Goal: Task Accomplishment & Management: Complete application form

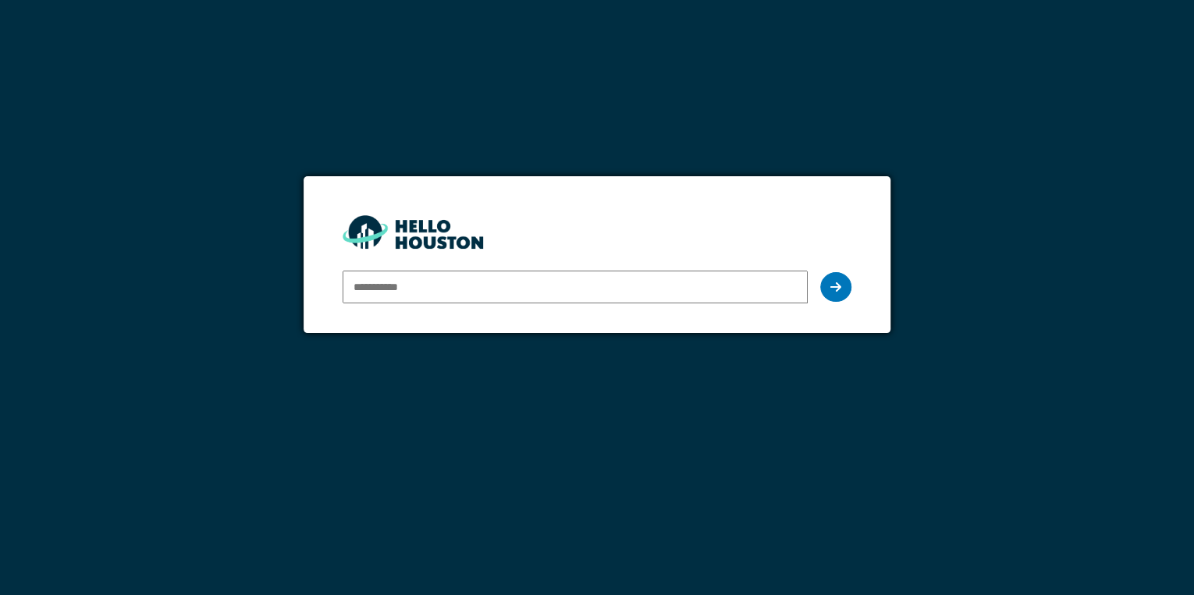
type input "**********"
click at [843, 282] on div at bounding box center [835, 287] width 31 height 30
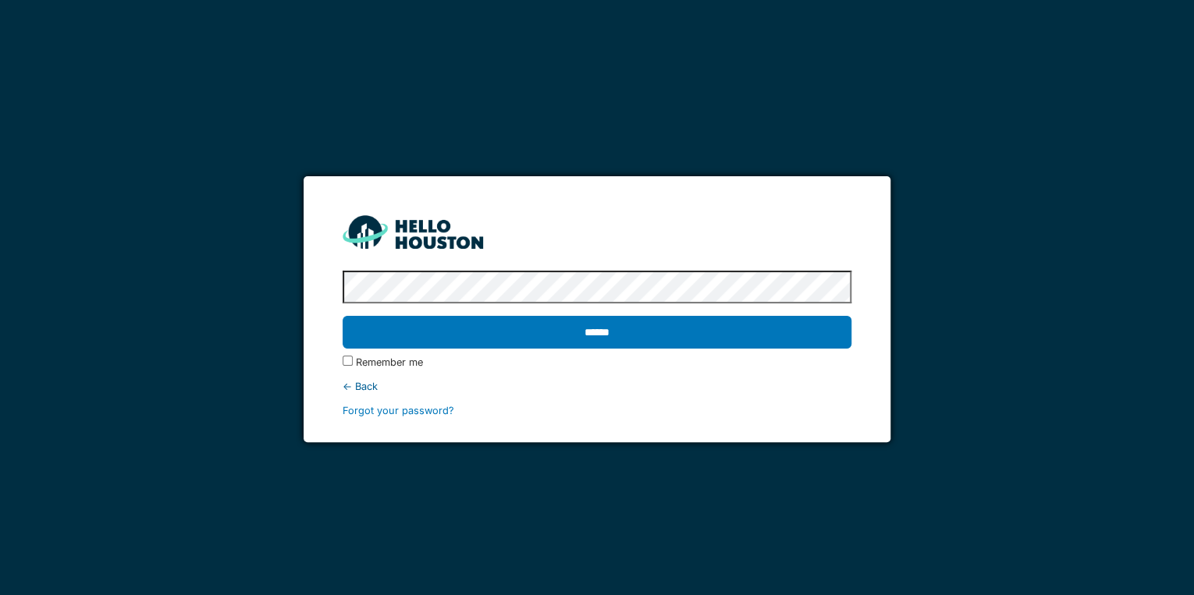
click at [343, 316] on input "******" at bounding box center [597, 332] width 509 height 33
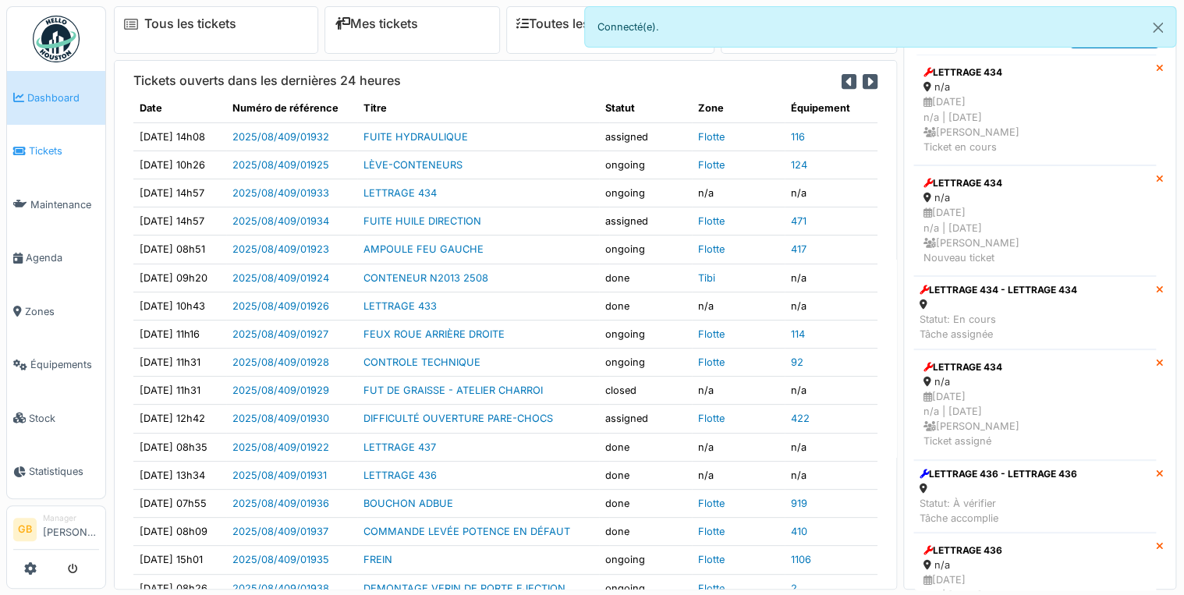
click at [66, 156] on link "Tickets" at bounding box center [56, 152] width 98 height 54
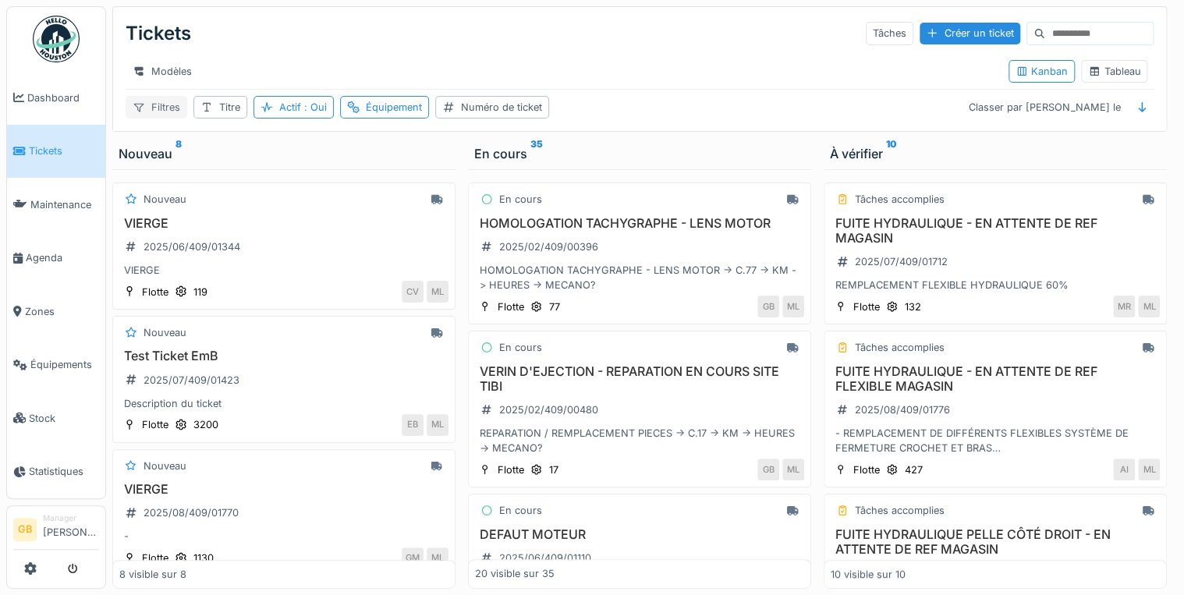
click at [174, 115] on div "Filtres" at bounding box center [157, 107] width 62 height 23
click at [666, 14] on div "Tickets Tâches Créer un ticket" at bounding box center [640, 33] width 1028 height 41
click at [66, 91] on span "Dashboard" at bounding box center [63, 98] width 72 height 15
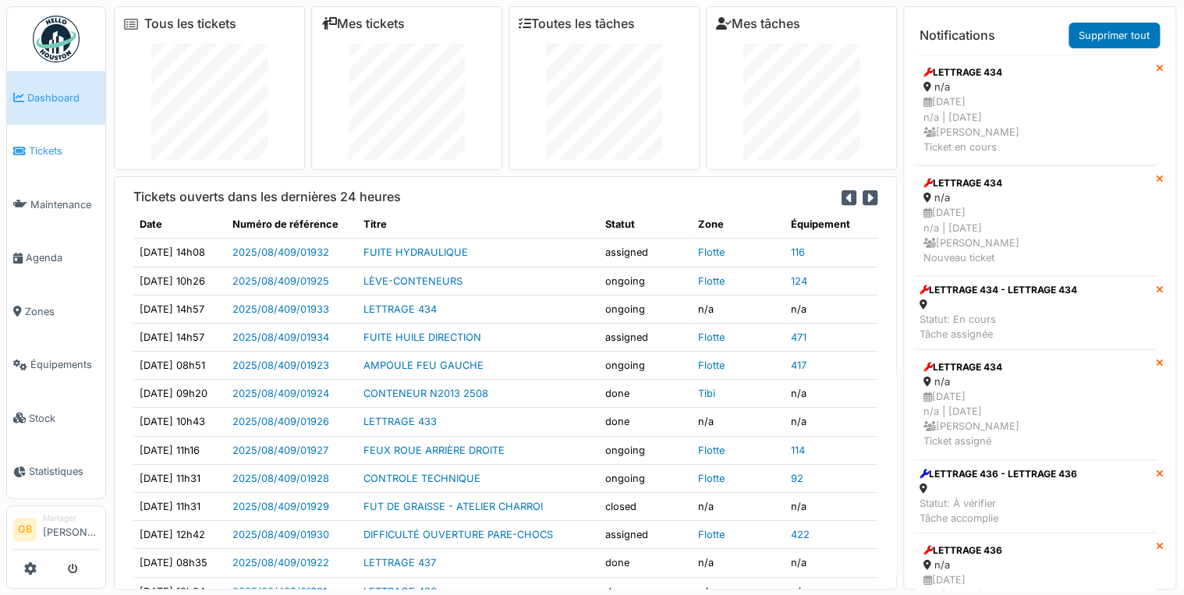
click at [59, 150] on span "Tickets" at bounding box center [64, 151] width 70 height 15
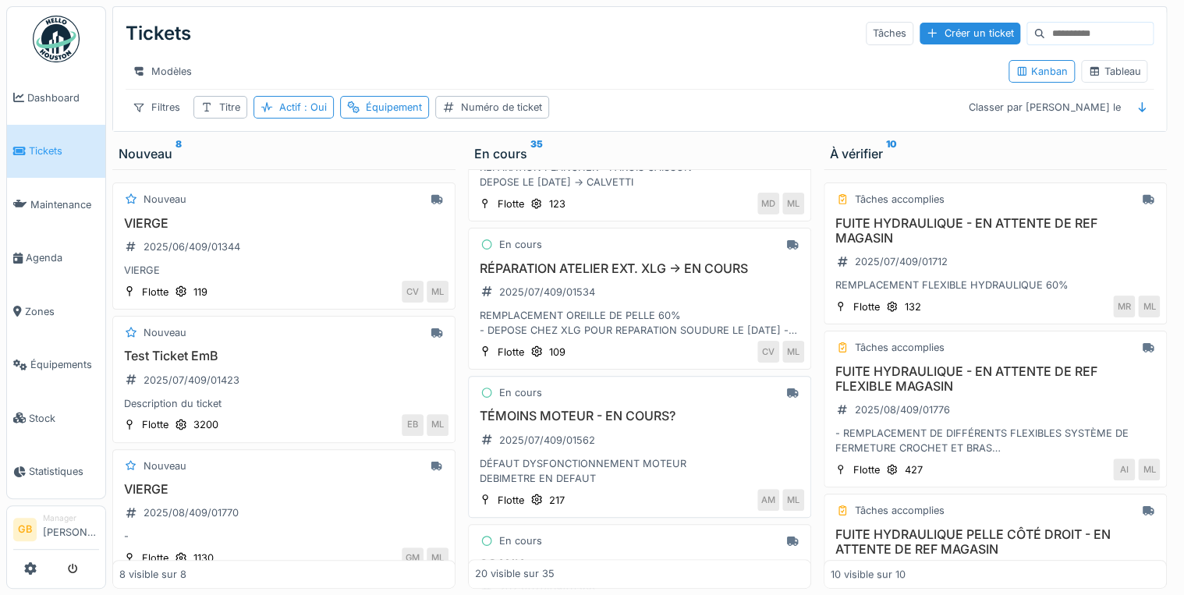
scroll to position [562, 0]
click at [631, 263] on h3 "RÉPARATION ATELIER EXT. XLG -> EN COURS" at bounding box center [639, 269] width 329 height 15
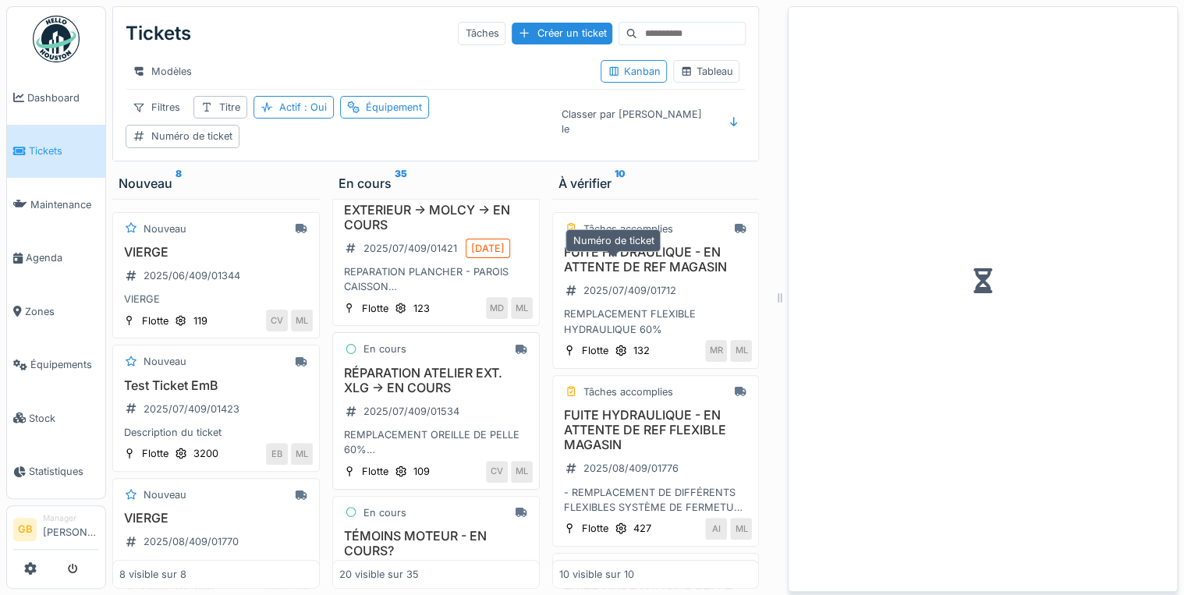
scroll to position [655, 0]
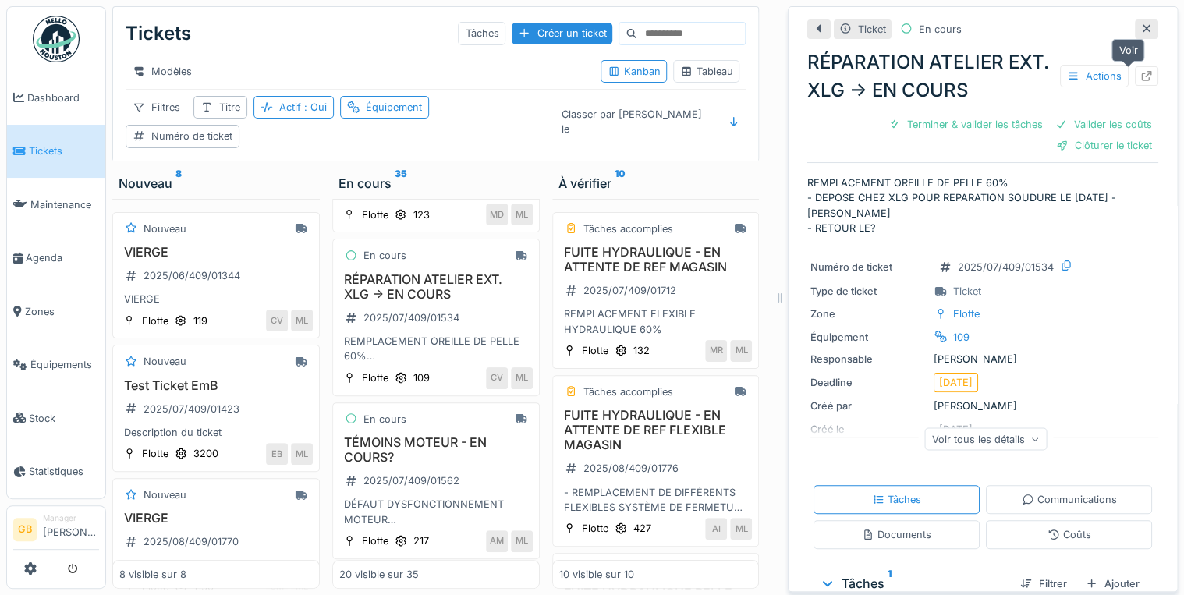
click at [1141, 71] on icon at bounding box center [1147, 76] width 12 height 10
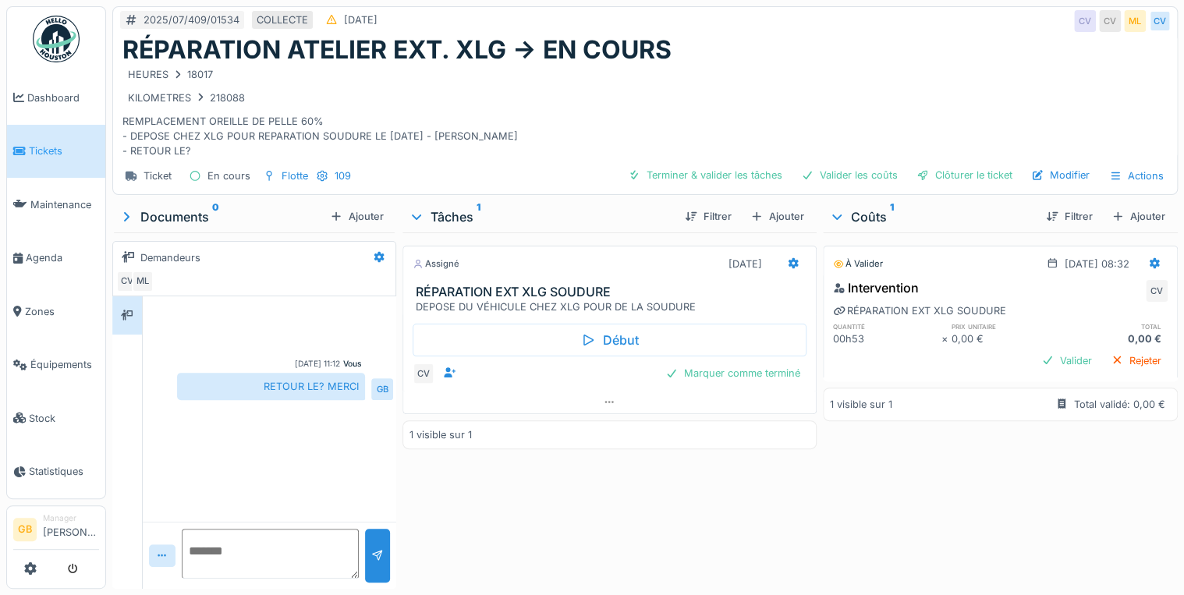
click at [1049, 186] on div "Terminer & valider les tâches Valider les coûts Clôturer le ticket Modifier Act…" at bounding box center [896, 176] width 549 height 23
click at [1049, 179] on div "Modifier" at bounding box center [1060, 175] width 71 height 21
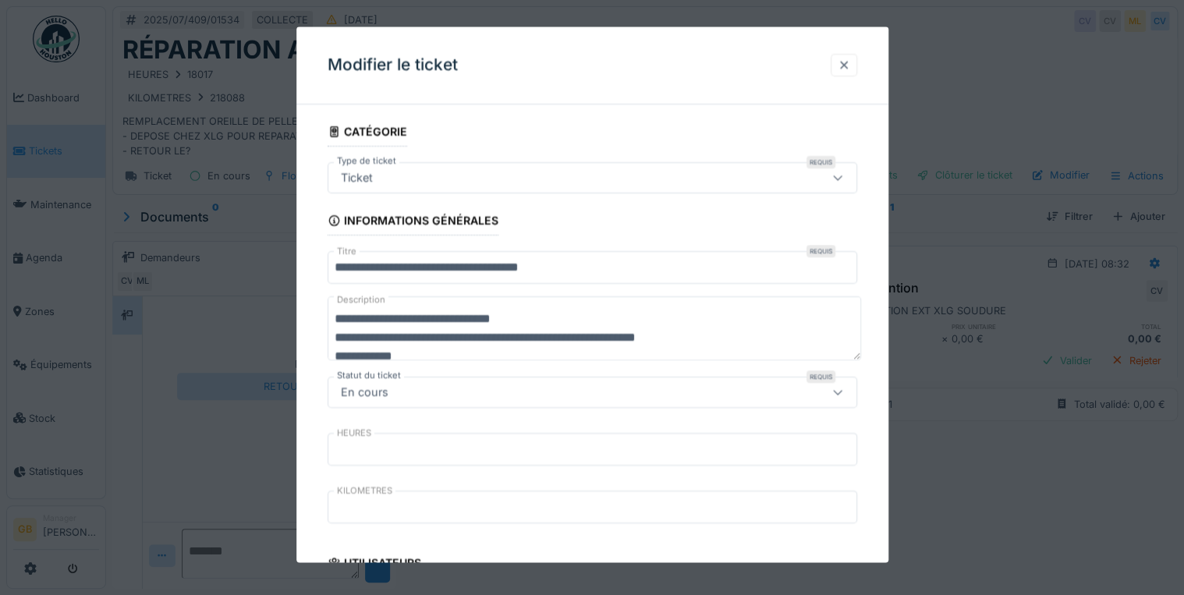
click at [850, 66] on div at bounding box center [844, 65] width 12 height 15
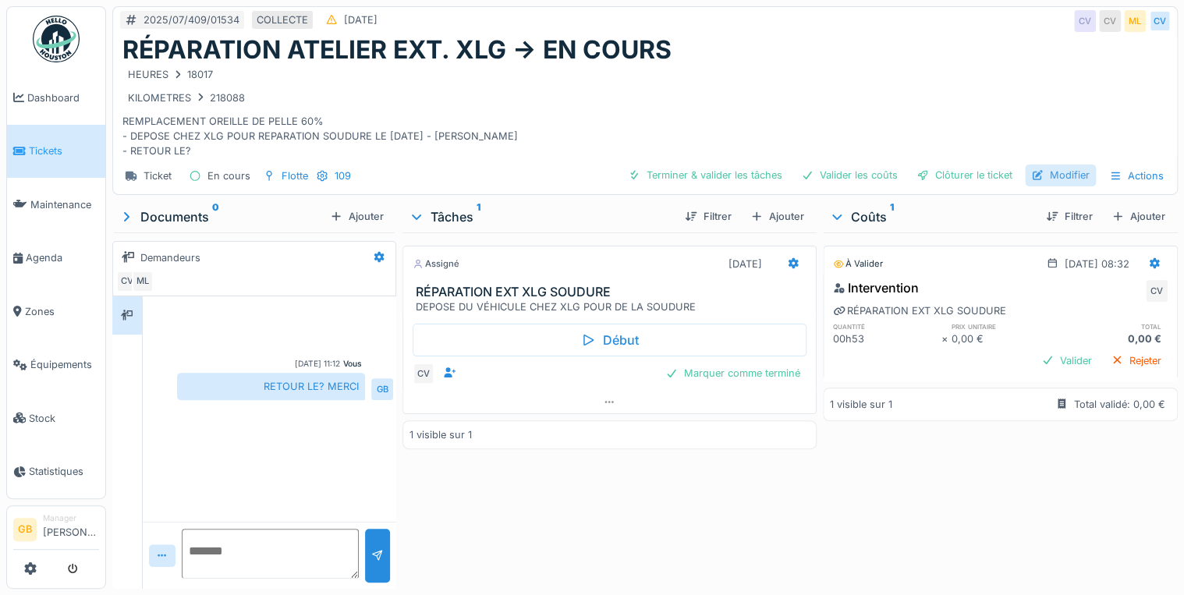
click at [1044, 177] on div "Modifier" at bounding box center [1060, 175] width 71 height 21
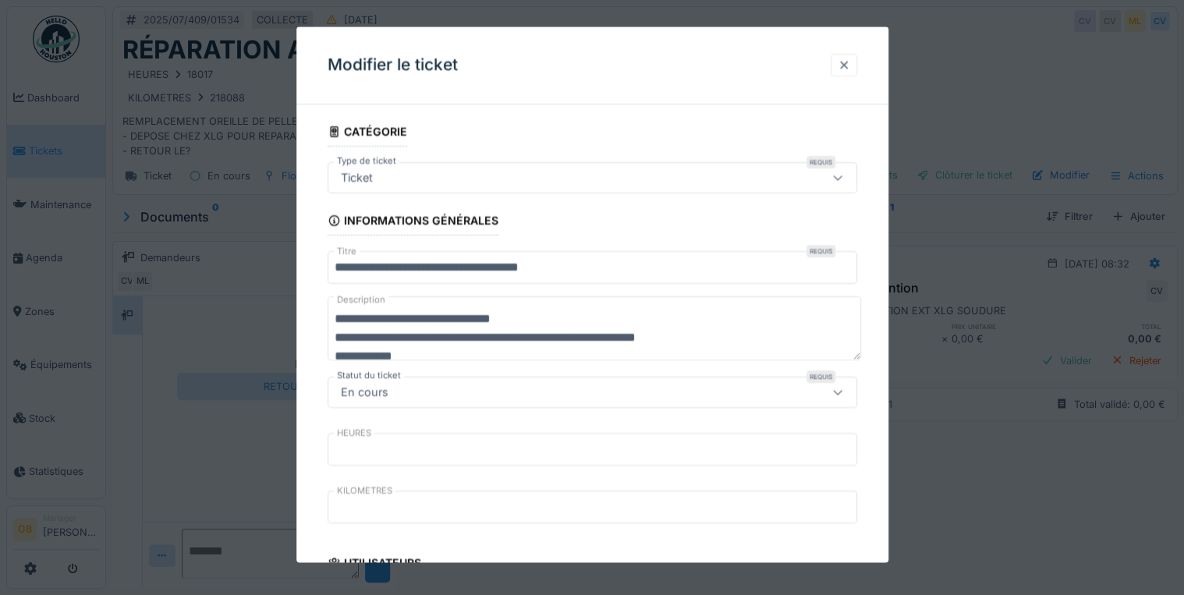
click at [850, 66] on div at bounding box center [844, 65] width 12 height 15
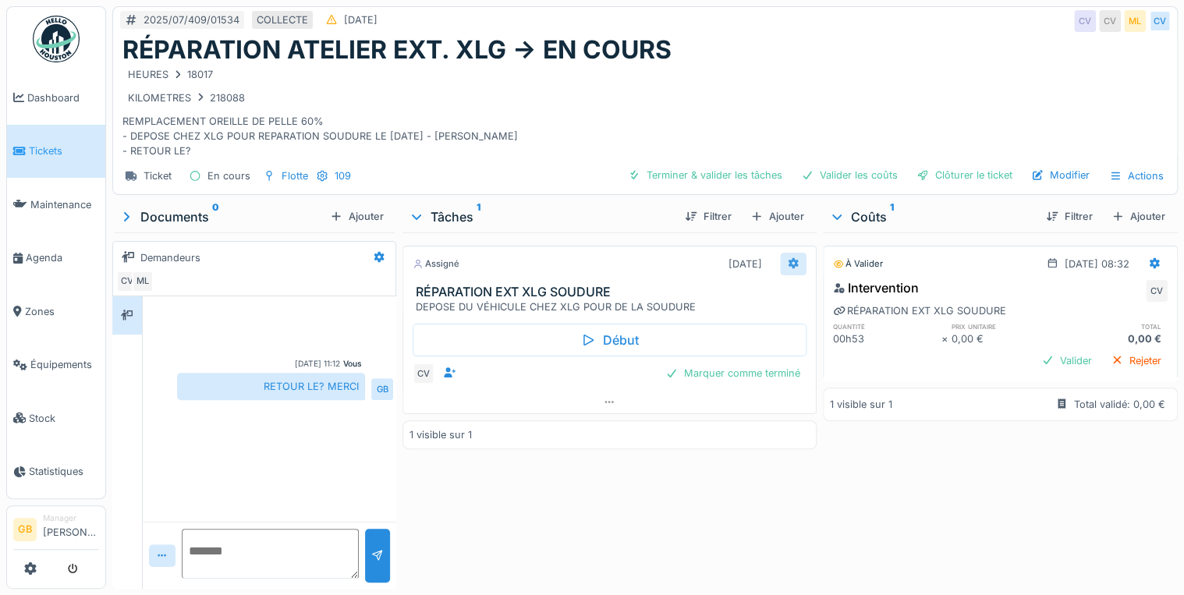
click at [790, 264] on icon at bounding box center [793, 263] width 10 height 11
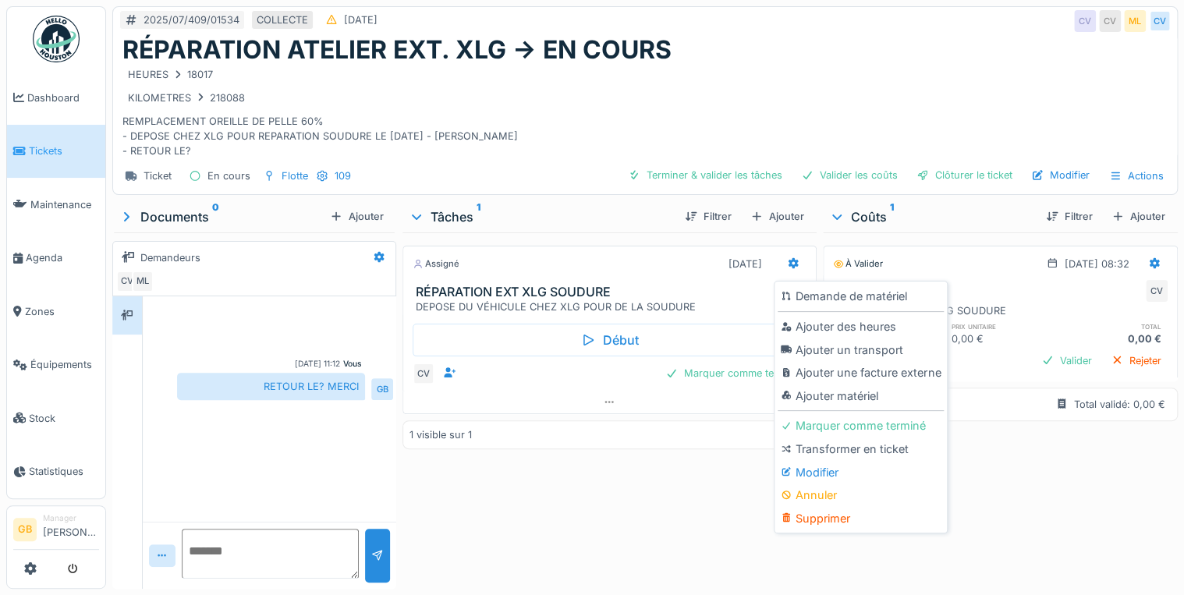
click at [609, 499] on div "Assigné 11/07/2025 RÉPARATION EXT XLG SOUDURE DEPOSE DU VÉHICULE CHEZ XLG POUR …" at bounding box center [609, 407] width 413 height 350
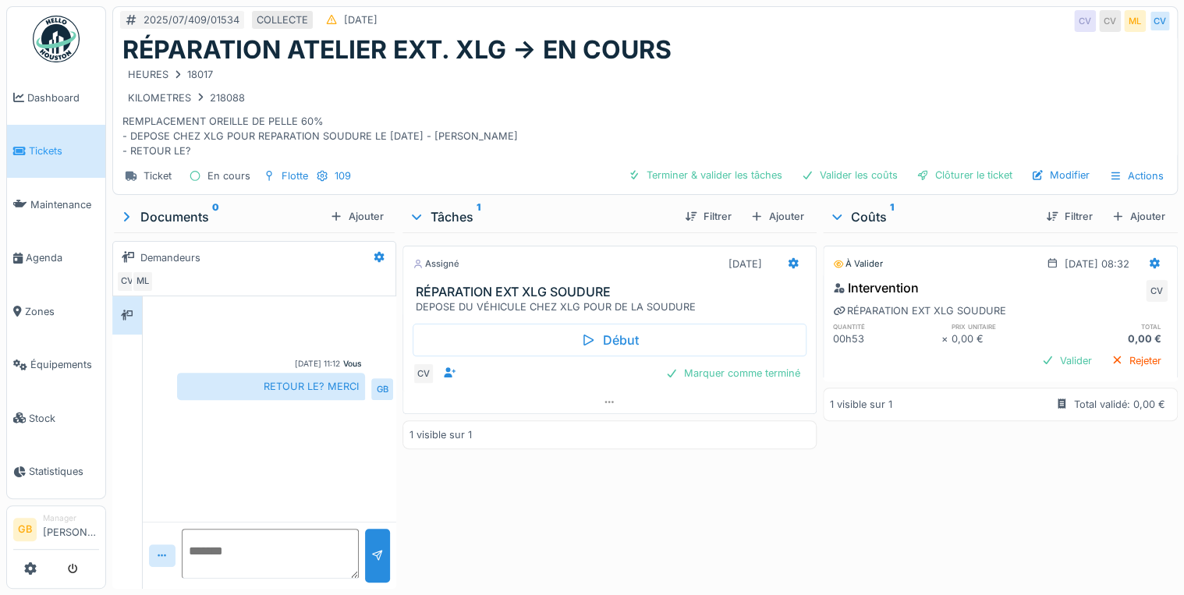
drag, startPoint x: 793, startPoint y: 262, endPoint x: 801, endPoint y: 259, distance: 9.1
click at [794, 262] on div at bounding box center [793, 264] width 27 height 23
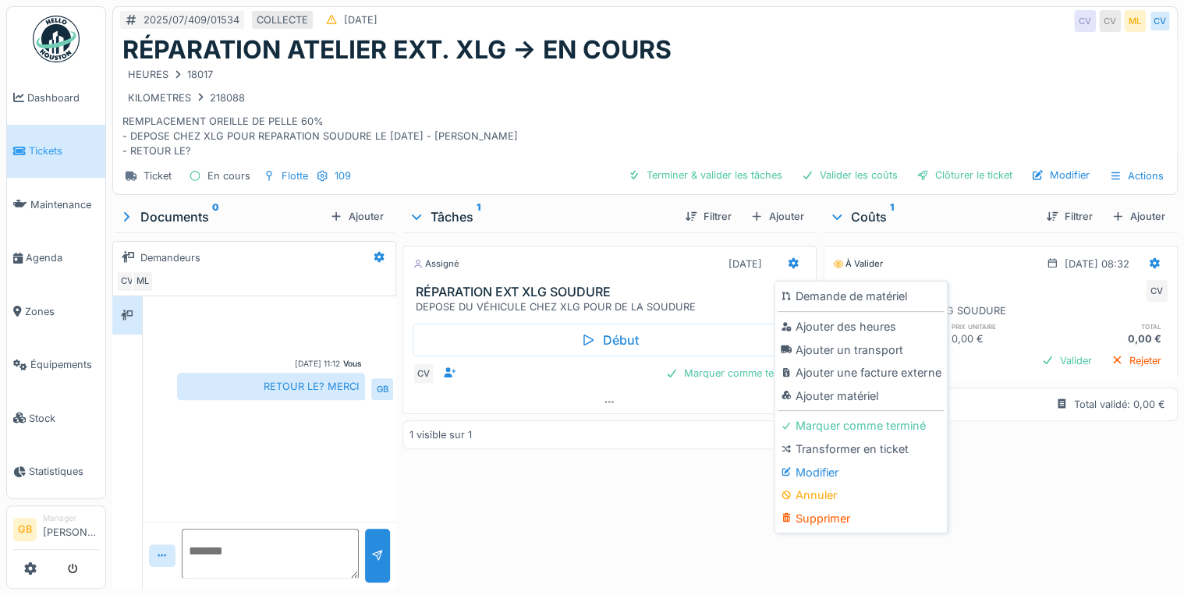
click at [841, 462] on div "Modifier" at bounding box center [861, 472] width 166 height 23
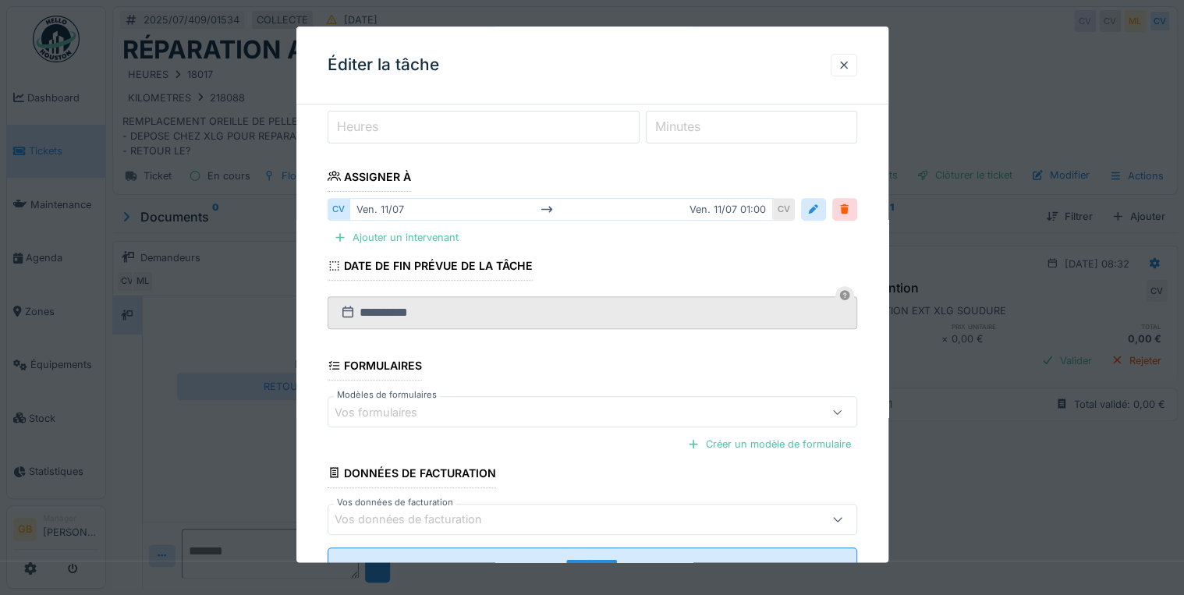
scroll to position [262, 0]
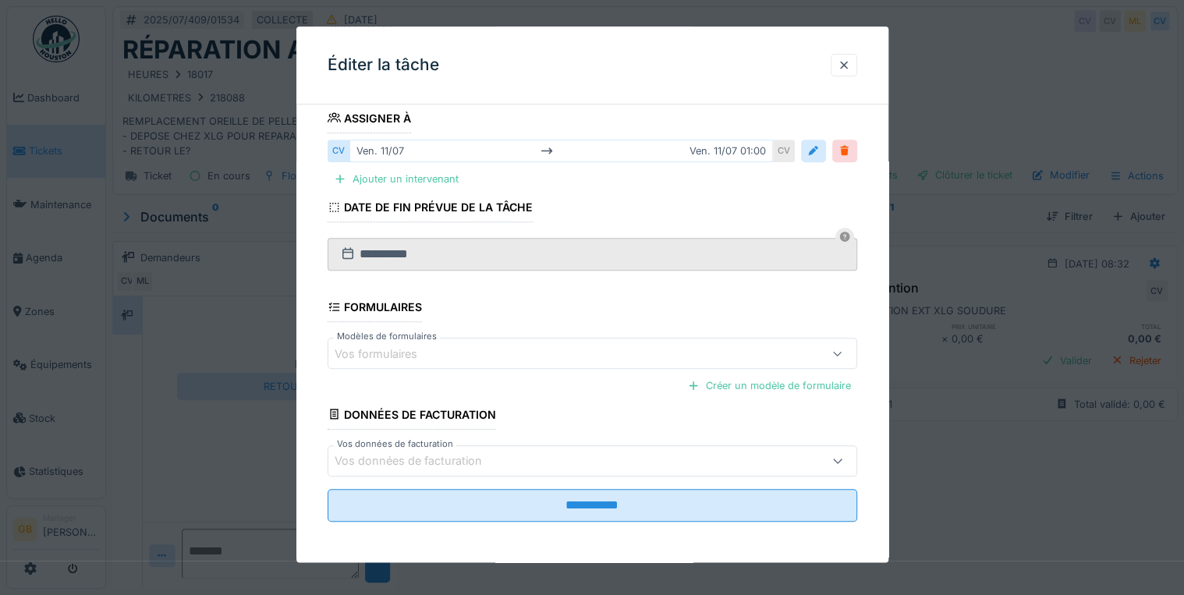
click at [552, 346] on div "Vos formulaires" at bounding box center [561, 354] width 452 height 17
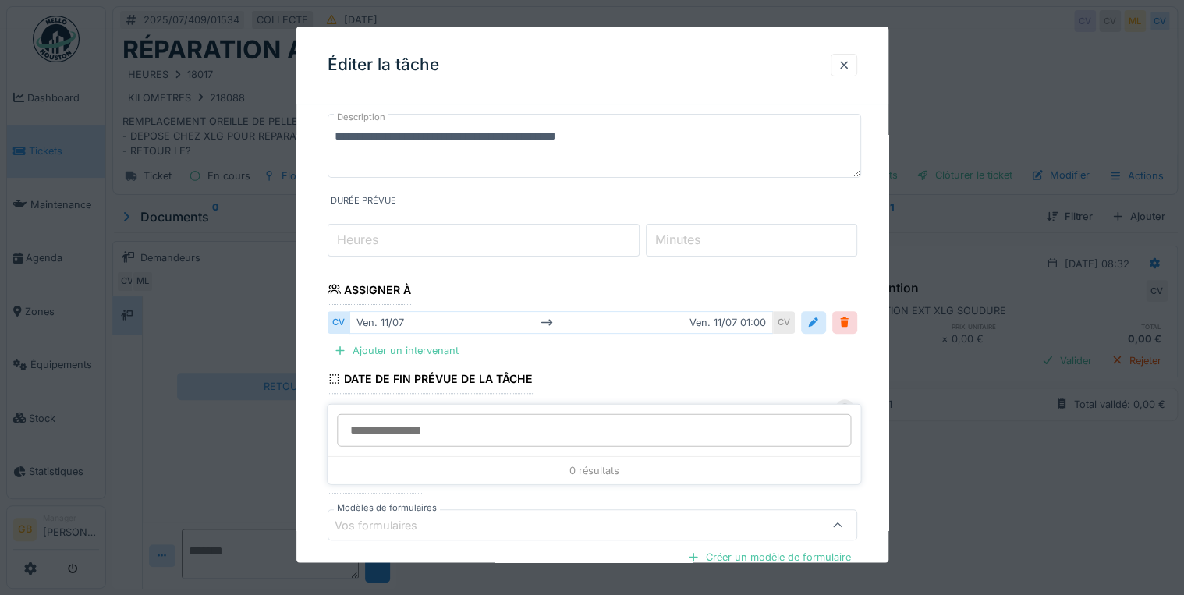
scroll to position [75, 0]
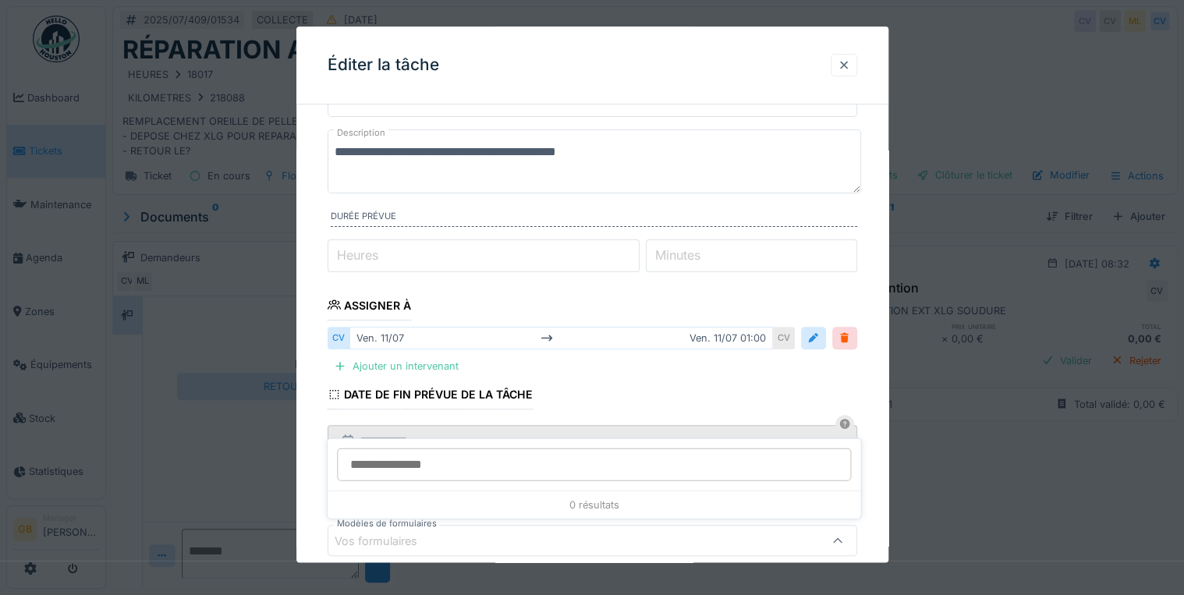
click at [850, 60] on div at bounding box center [844, 65] width 12 height 15
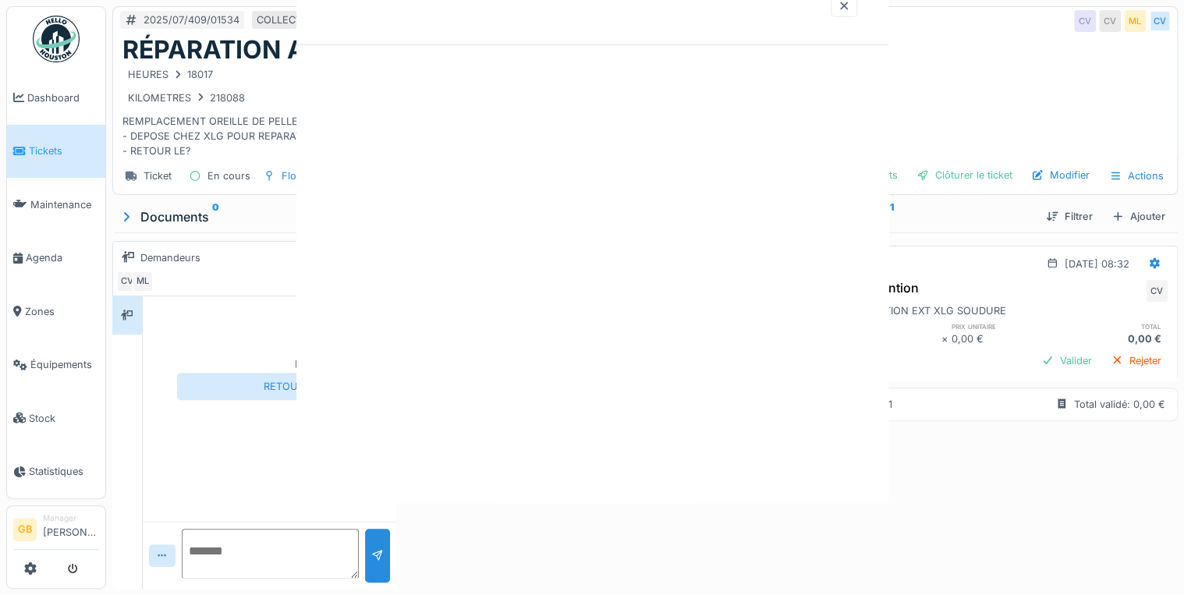
scroll to position [0, 0]
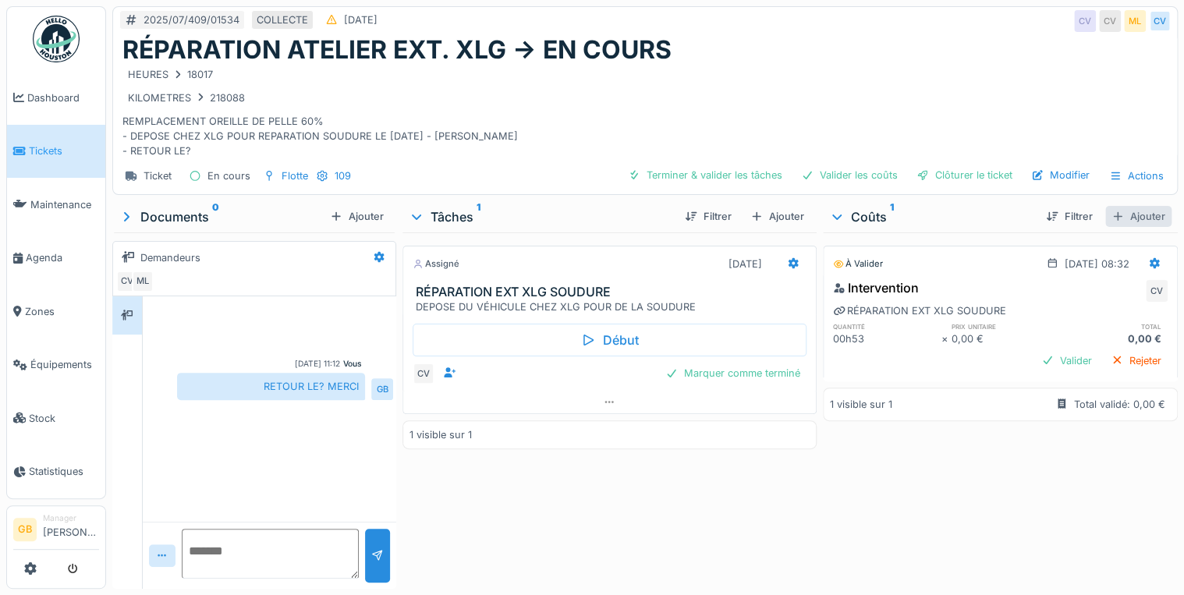
click at [1139, 214] on div "Ajouter" at bounding box center [1139, 216] width 66 height 21
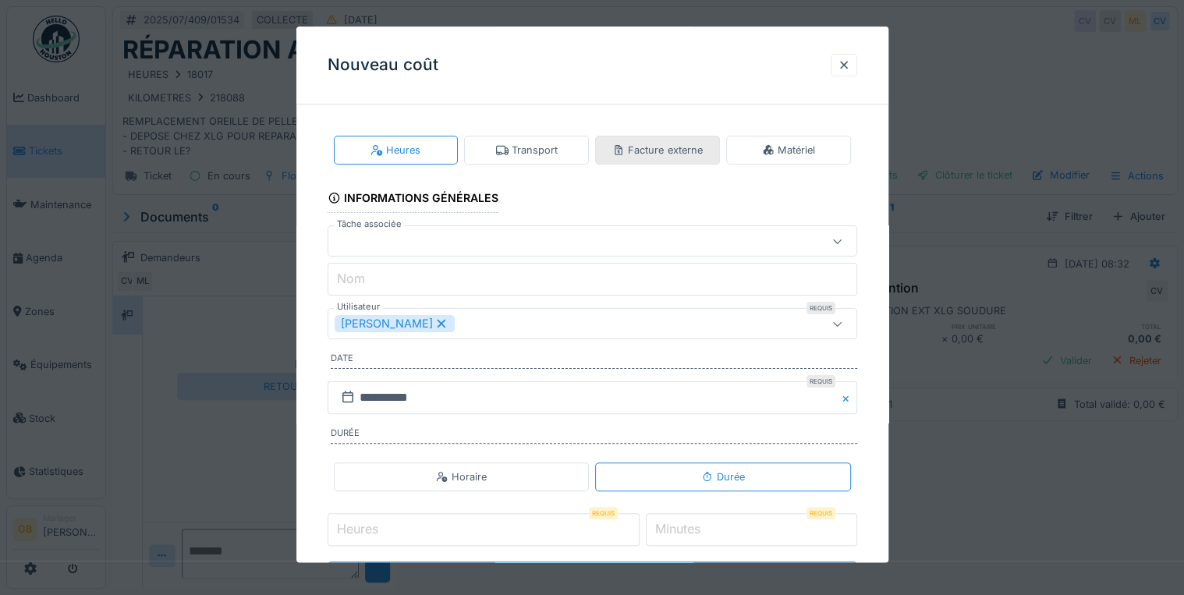
click at [669, 147] on div "Facture externe" at bounding box center [657, 150] width 90 height 15
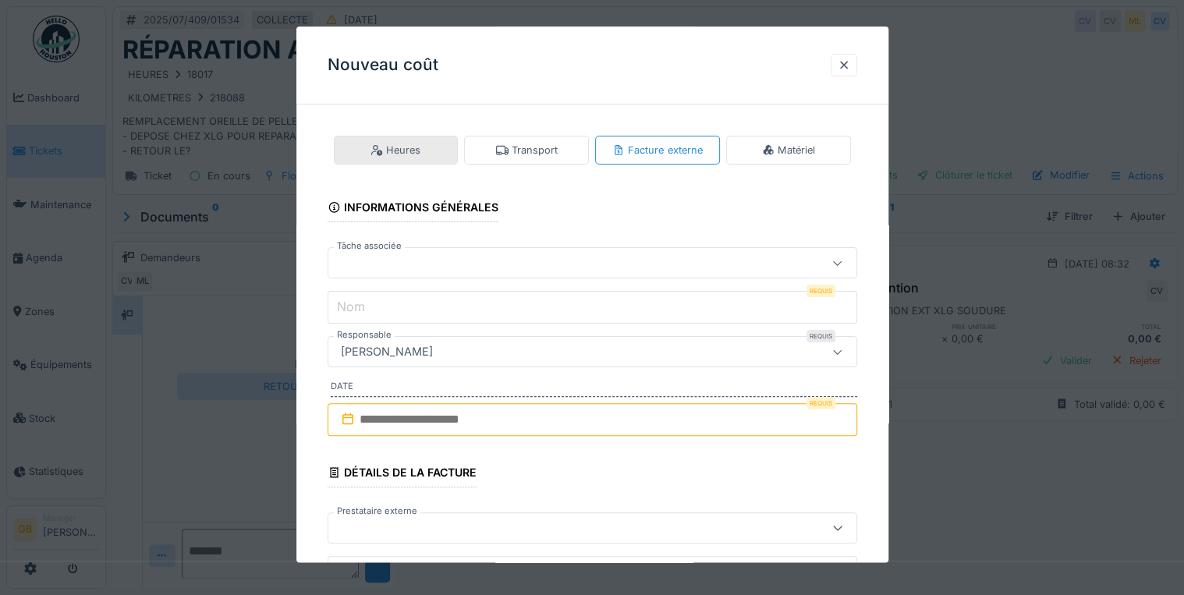
click at [420, 147] on div "Heures" at bounding box center [396, 150] width 50 height 15
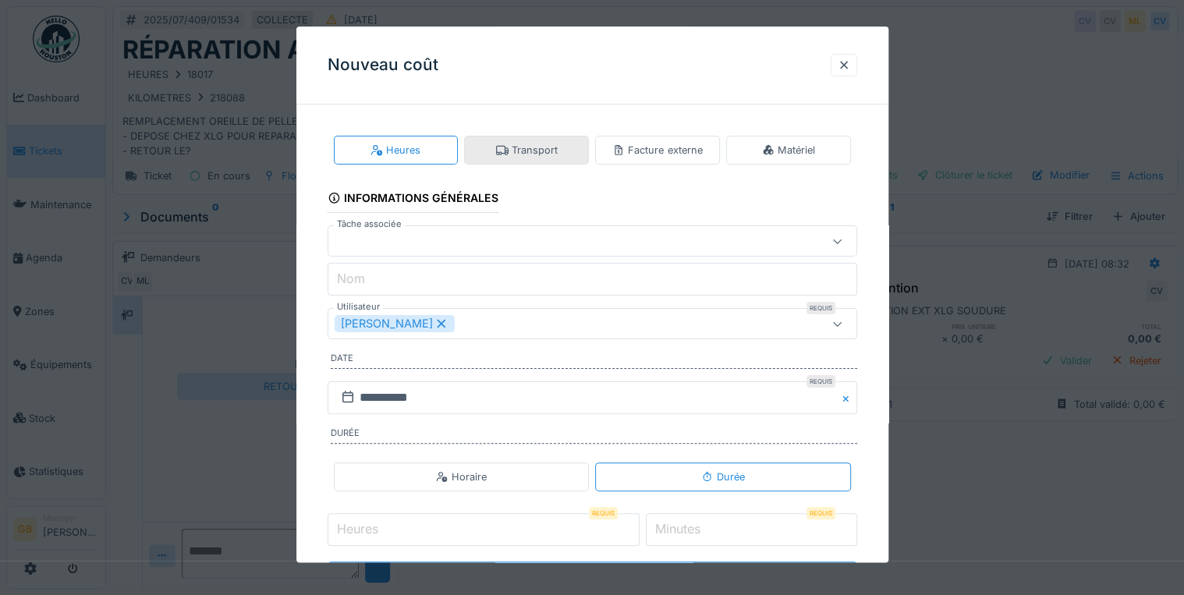
drag, startPoint x: 520, startPoint y: 143, endPoint x: 538, endPoint y: 143, distance: 17.9
click at [521, 143] on div "Transport" at bounding box center [527, 150] width 62 height 15
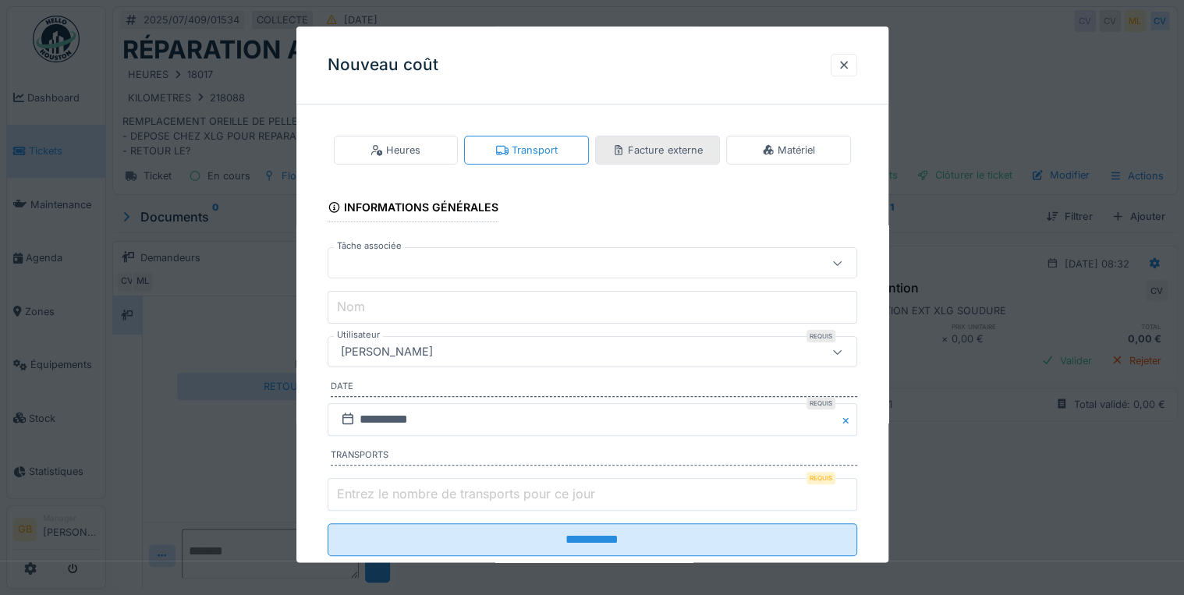
click at [635, 150] on div "Facture externe" at bounding box center [657, 150] width 90 height 15
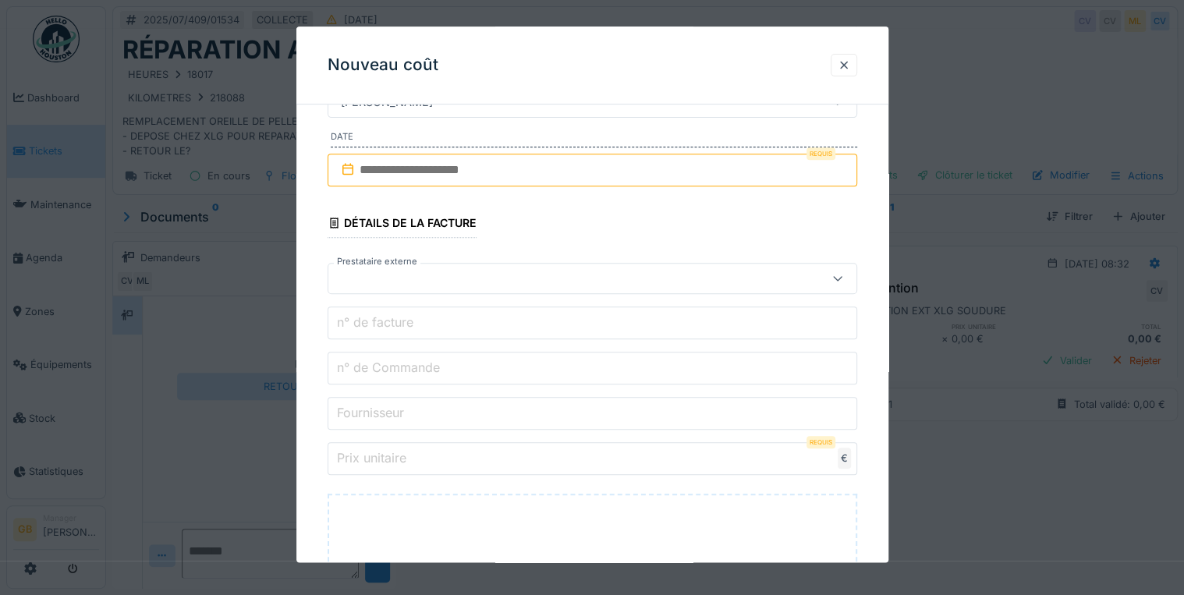
click at [479, 278] on div at bounding box center [561, 279] width 452 height 17
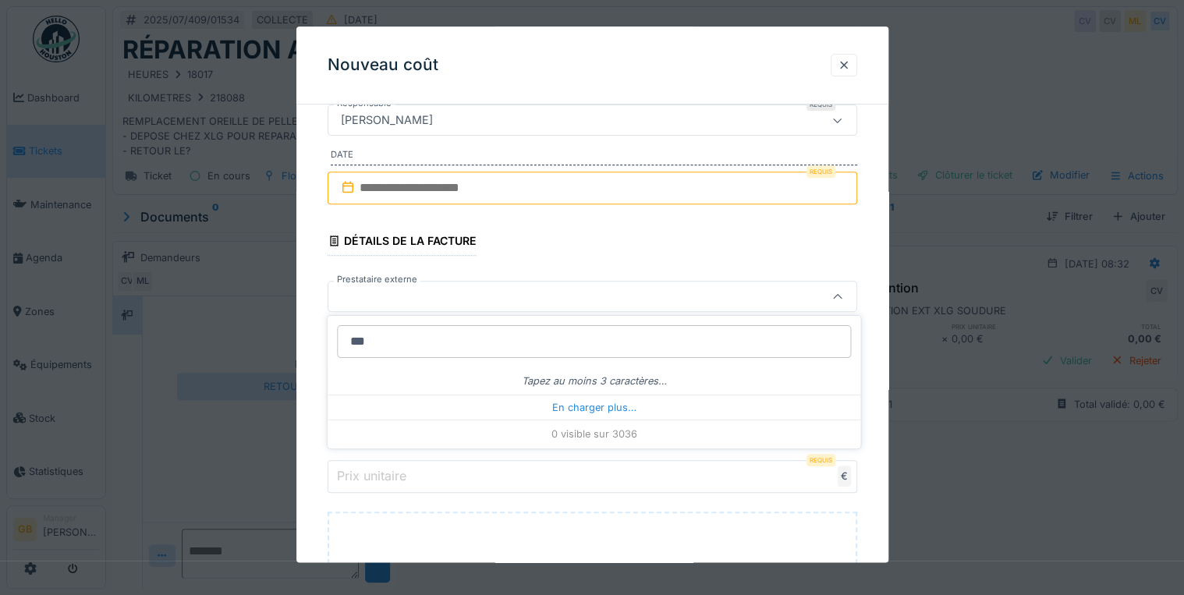
type input "****"
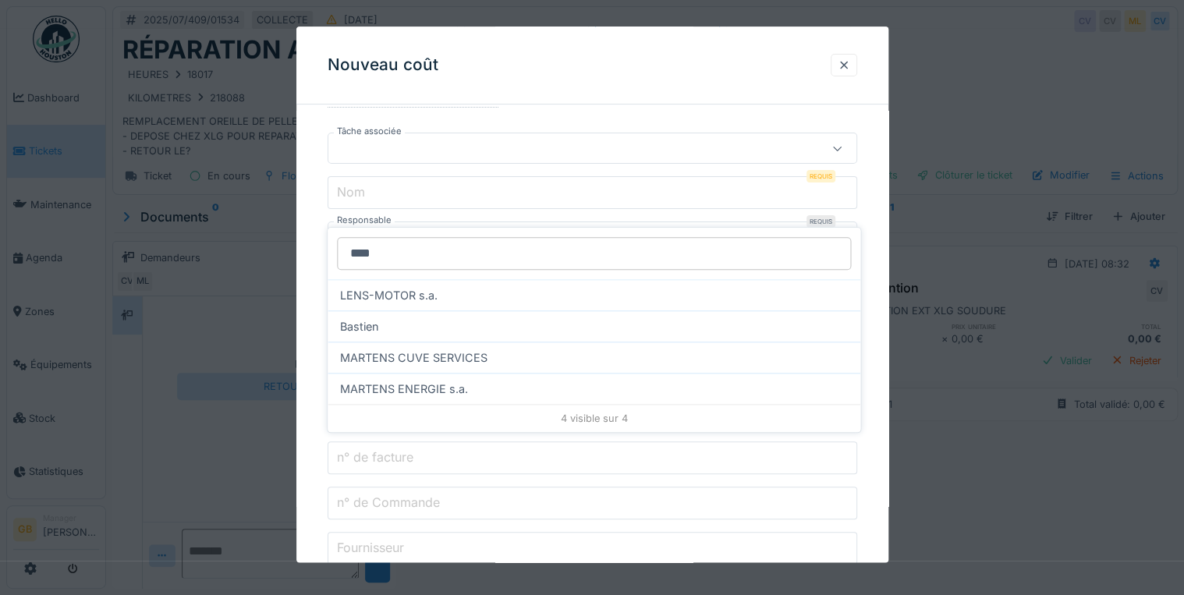
scroll to position [0, 0]
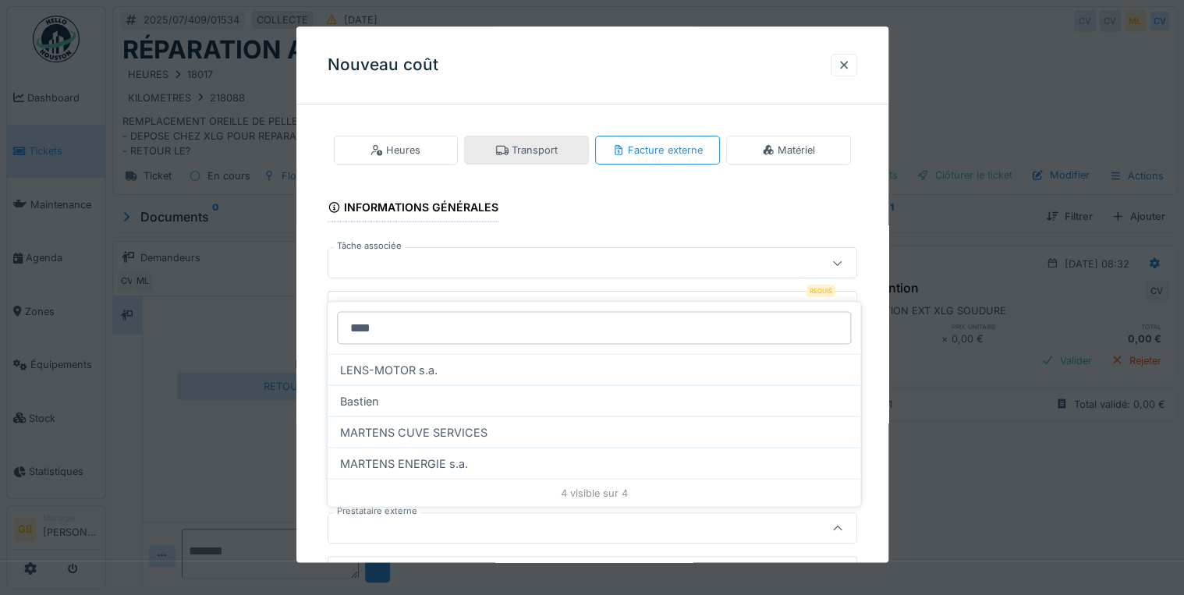
click at [535, 150] on div "Transport" at bounding box center [527, 150] width 62 height 15
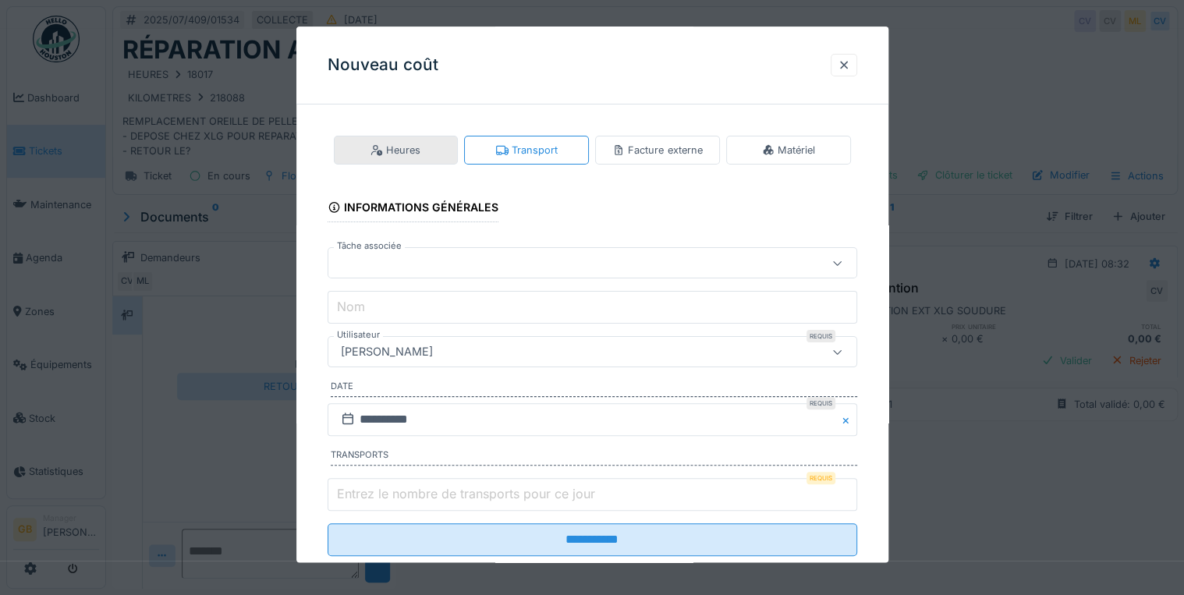
click at [421, 152] on div "Heures" at bounding box center [396, 150] width 125 height 29
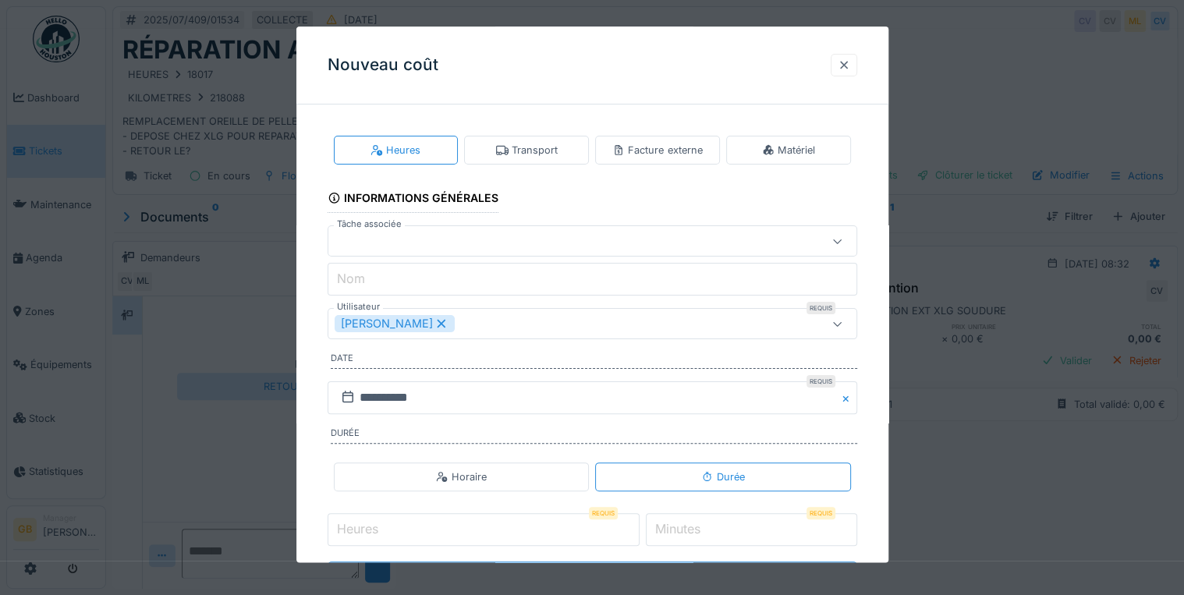
click at [847, 69] on div at bounding box center [844, 65] width 12 height 15
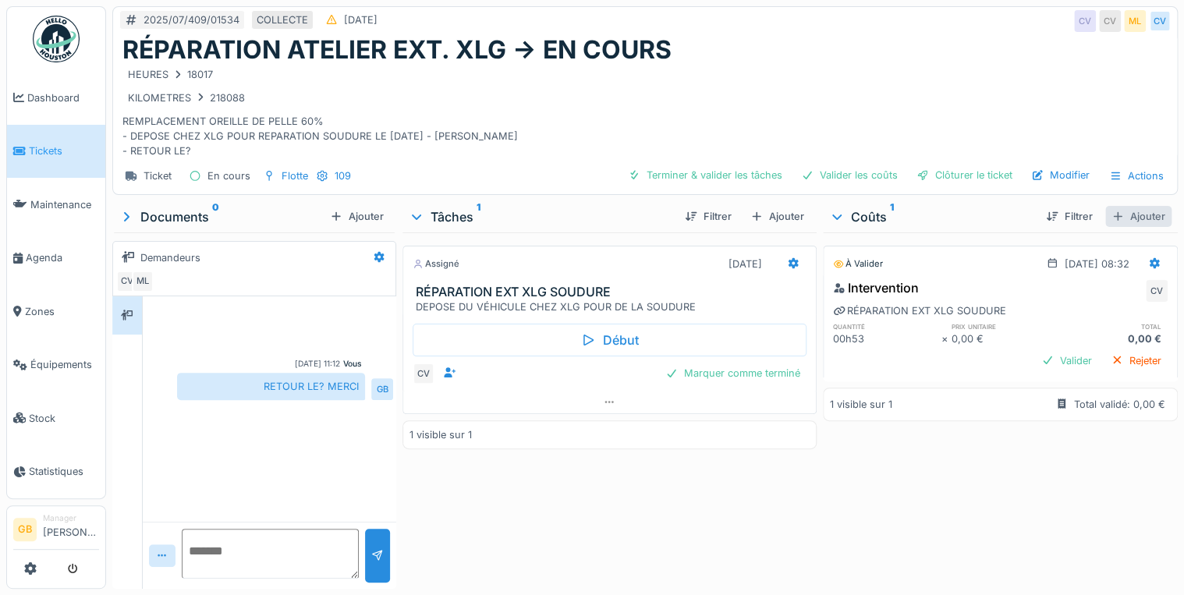
click at [1114, 223] on div "Ajouter" at bounding box center [1139, 216] width 66 height 21
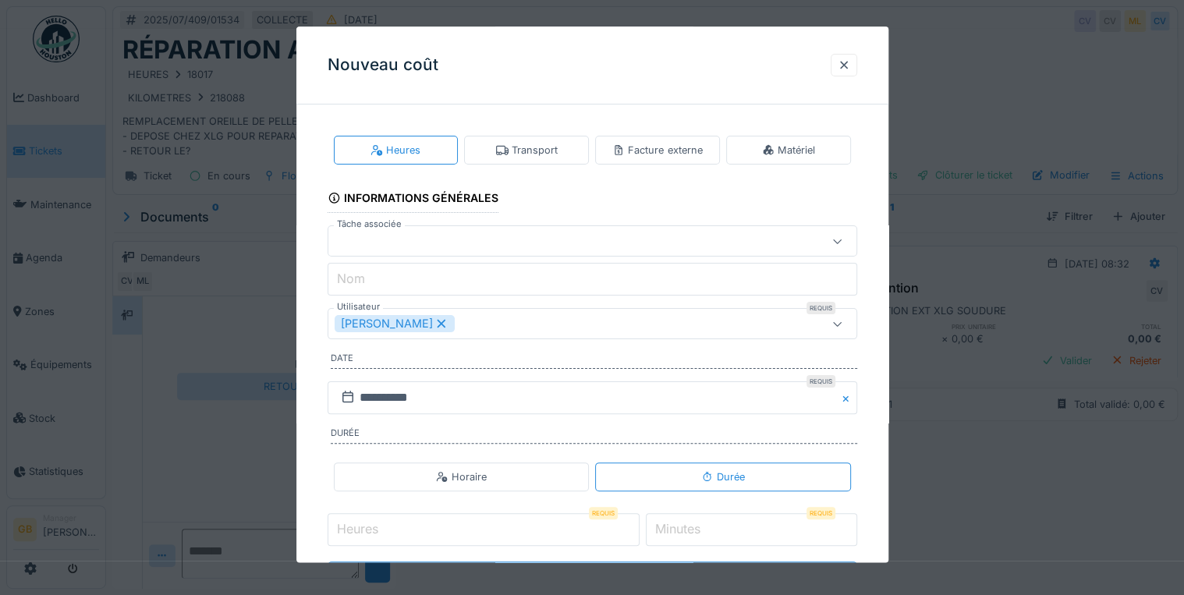
click at [844, 244] on icon at bounding box center [838, 241] width 12 height 10
click at [850, 186] on fieldset "**********" at bounding box center [593, 362] width 530 height 490
click at [850, 59] on div at bounding box center [844, 65] width 12 height 15
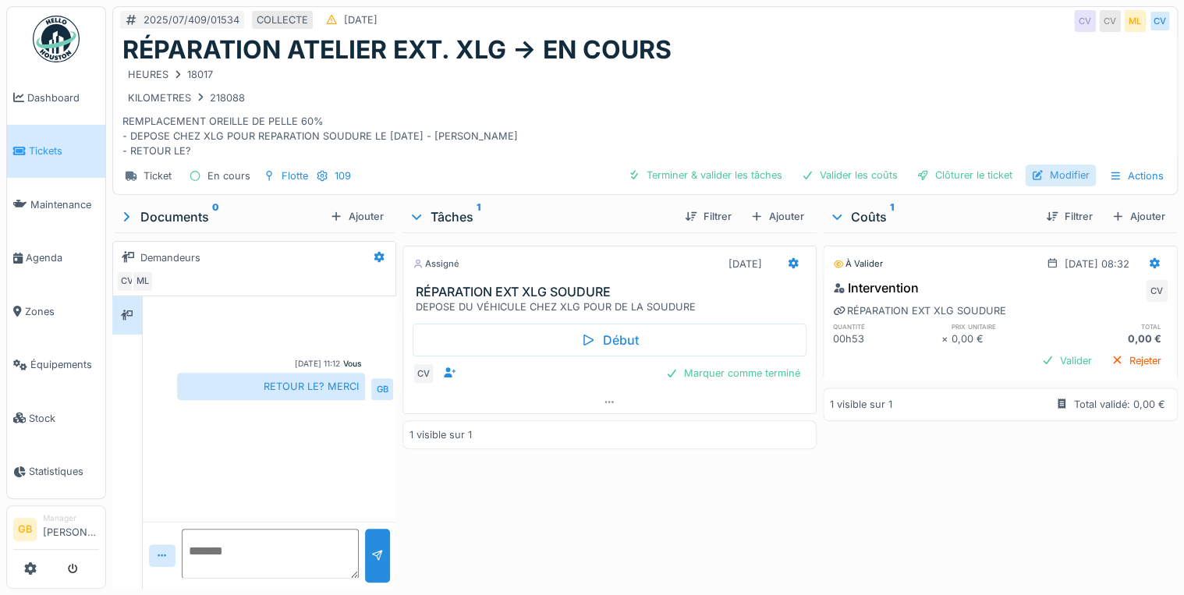
click at [1062, 173] on div "Modifier" at bounding box center [1060, 175] width 71 height 21
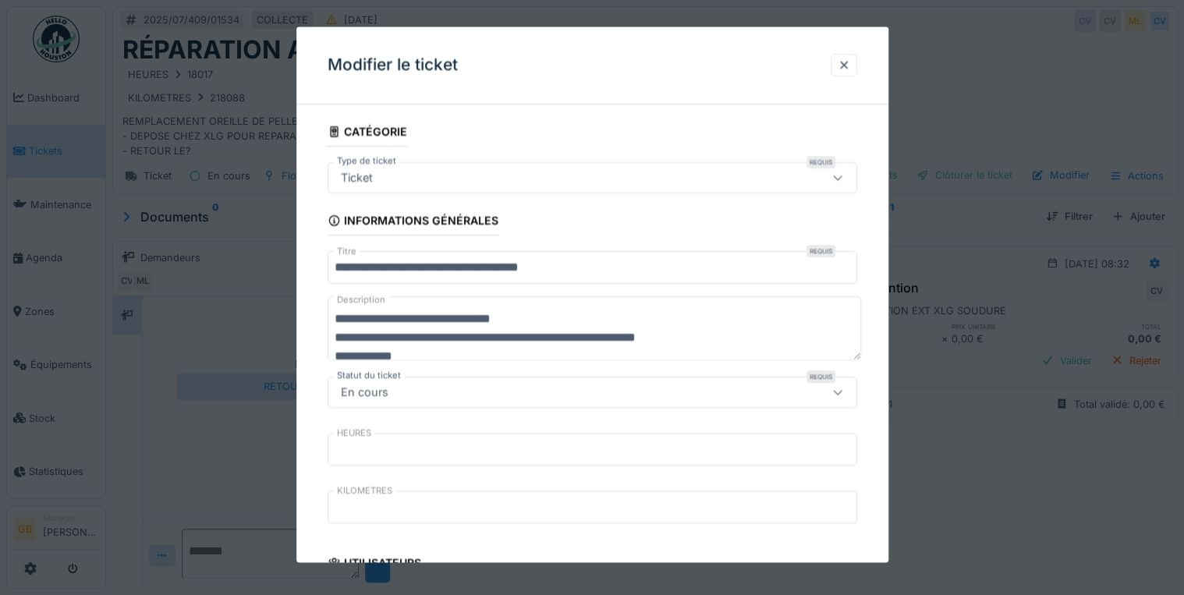
click at [467, 172] on div "Ticket" at bounding box center [561, 177] width 452 height 17
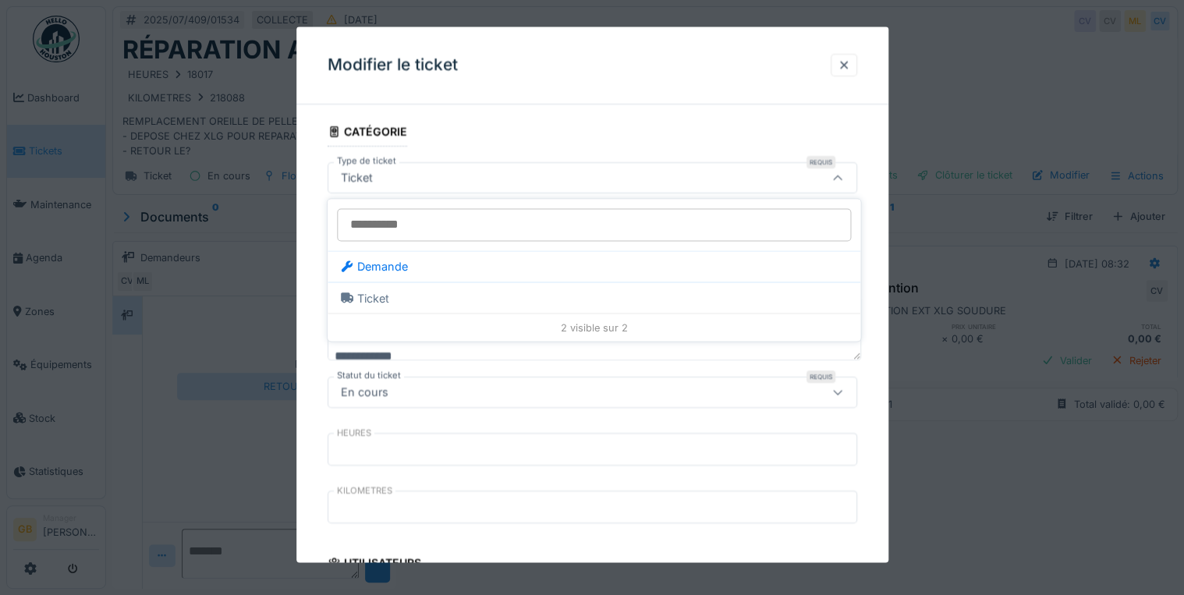
click at [305, 110] on div "**********" at bounding box center [592, 295] width 592 height 536
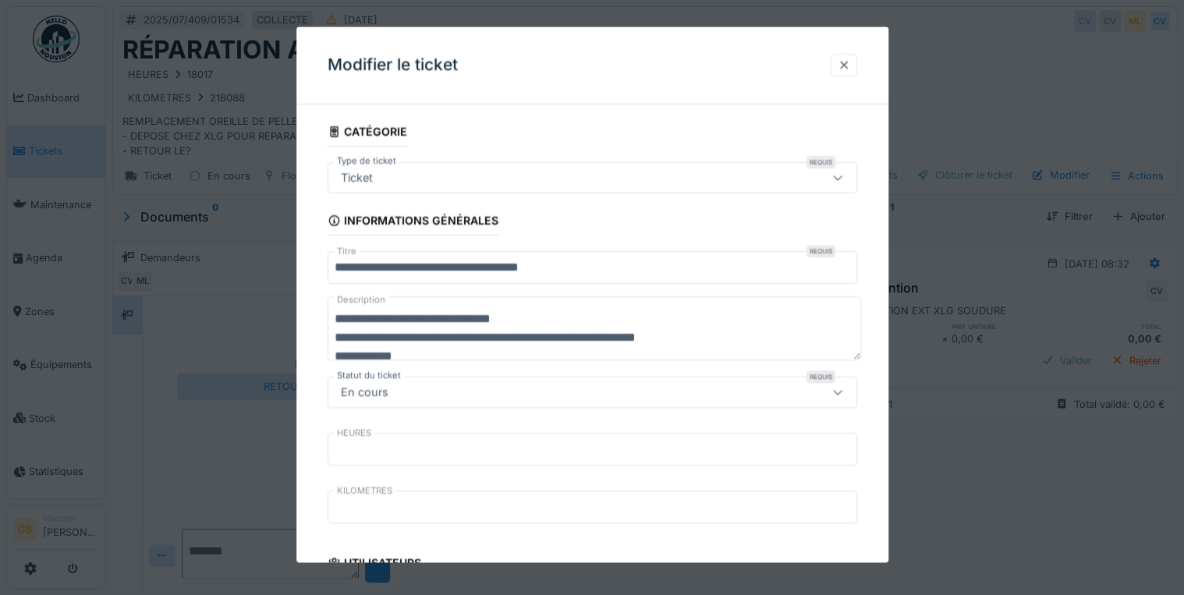
click at [847, 69] on div at bounding box center [844, 65] width 12 height 15
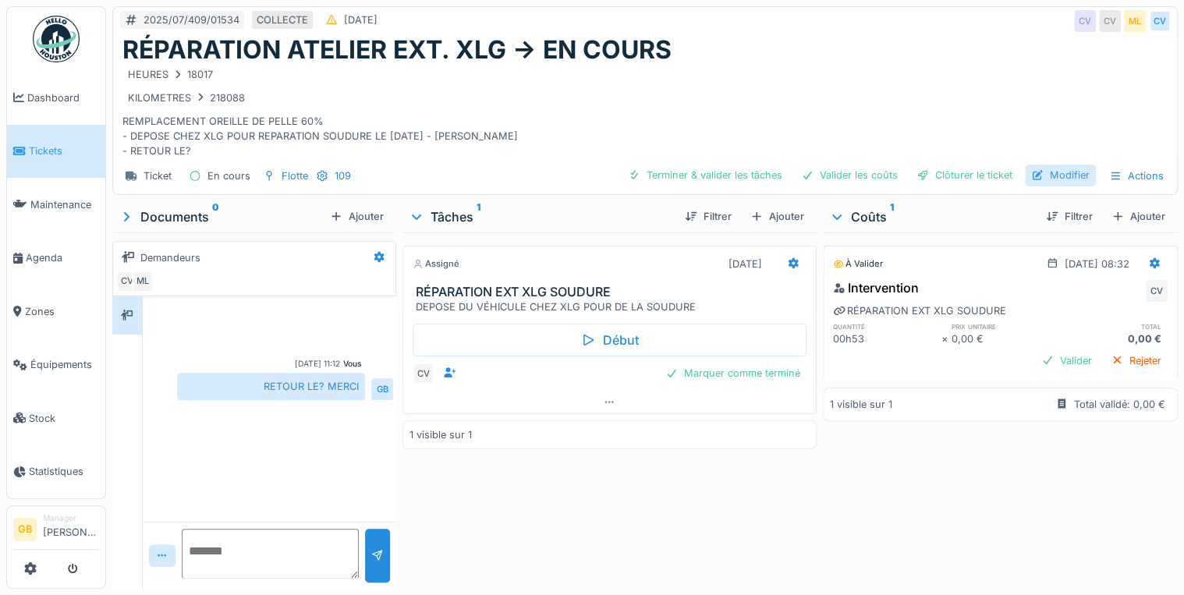
click at [1044, 169] on div "Modifier" at bounding box center [1060, 175] width 71 height 21
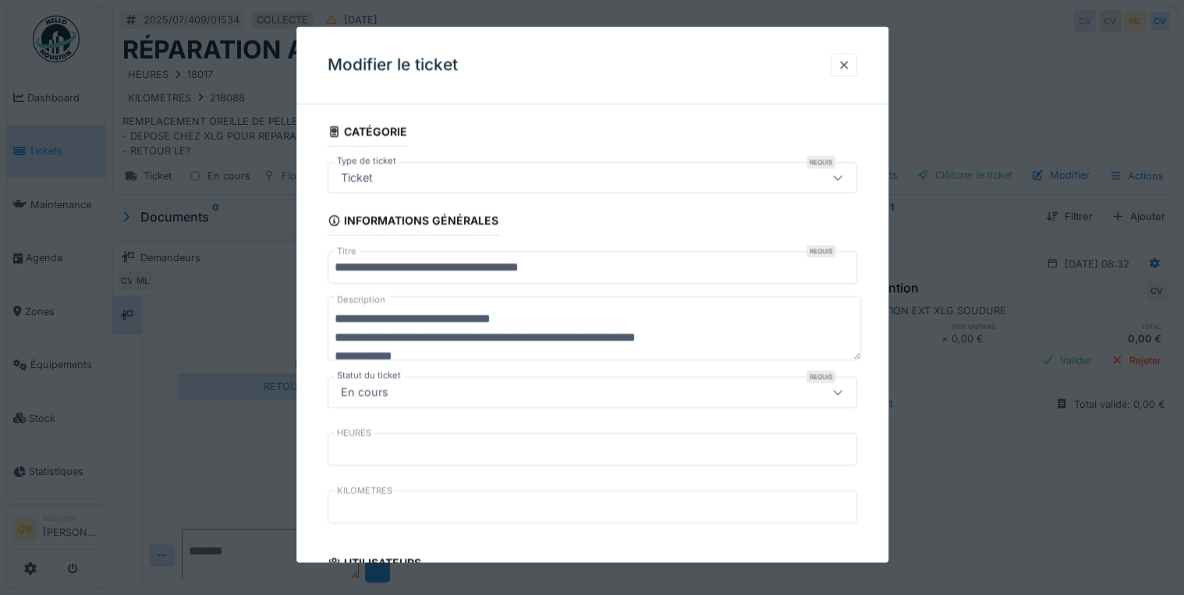
click at [334, 264] on input "**********" at bounding box center [593, 268] width 530 height 33
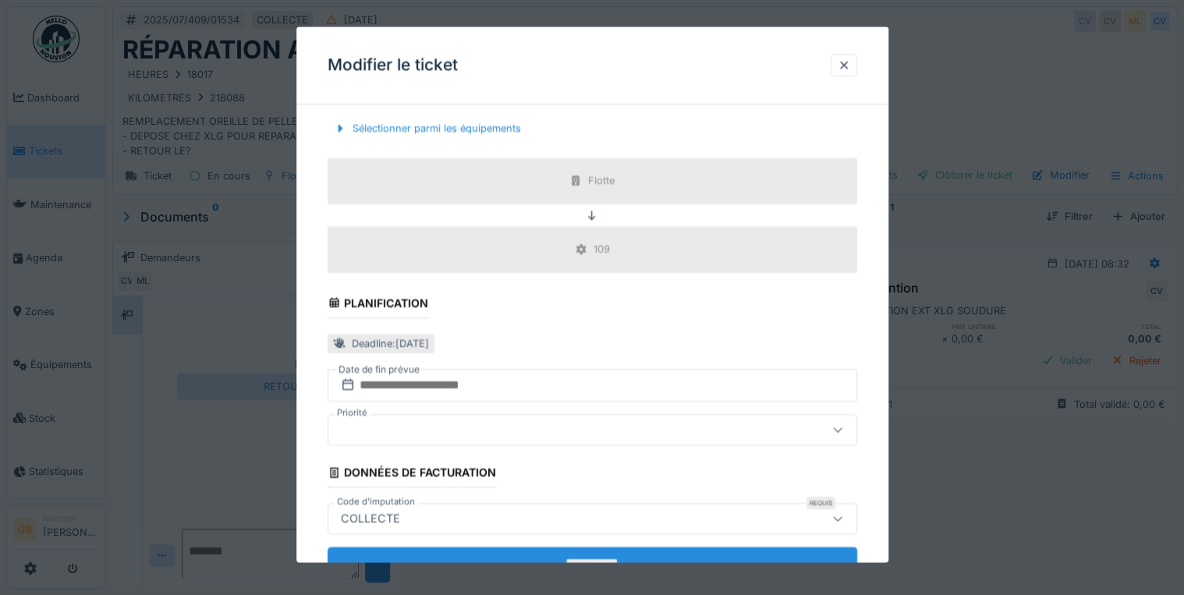
scroll to position [662, 0]
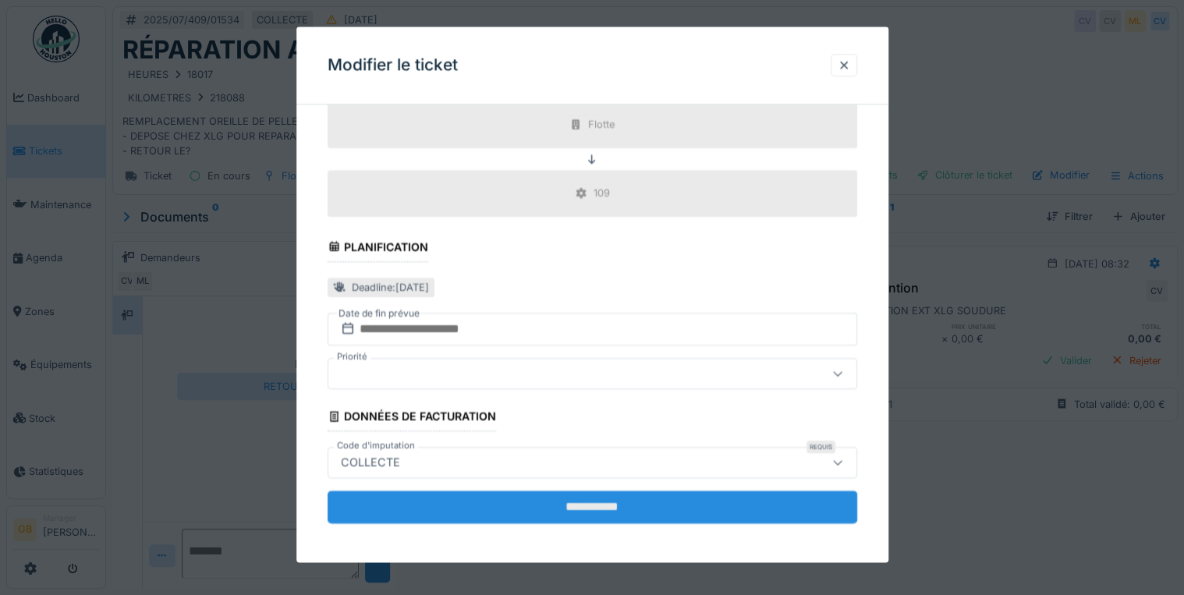
type input "**********"
drag, startPoint x: 501, startPoint y: 504, endPoint x: 502, endPoint y: 517, distance: 13.4
click at [502, 516] on input "**********" at bounding box center [593, 507] width 530 height 33
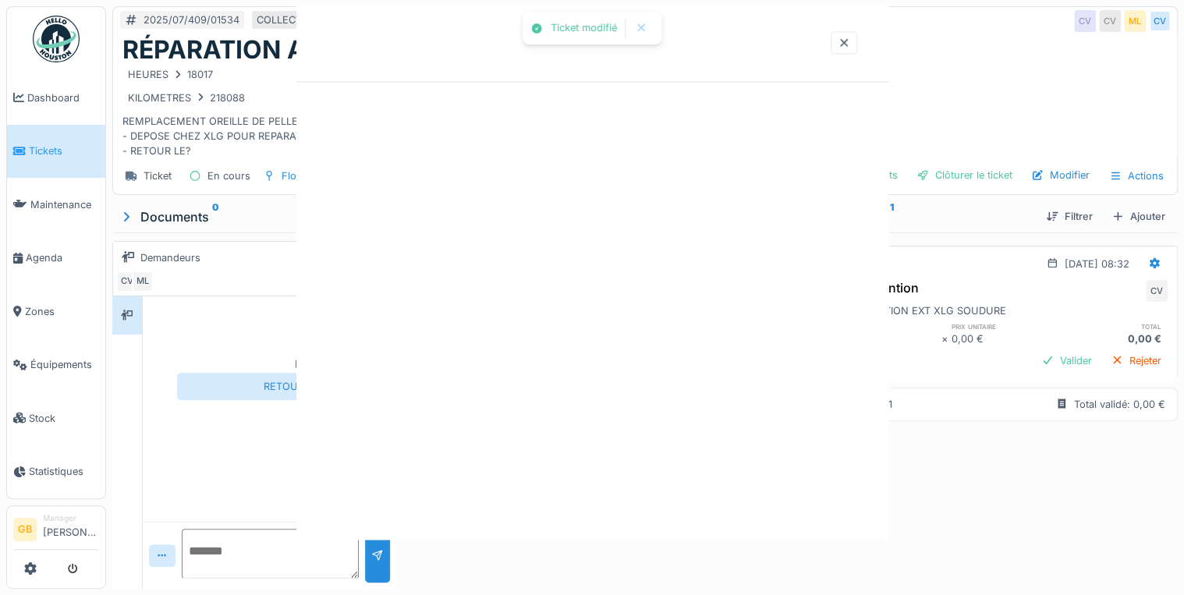
scroll to position [0, 0]
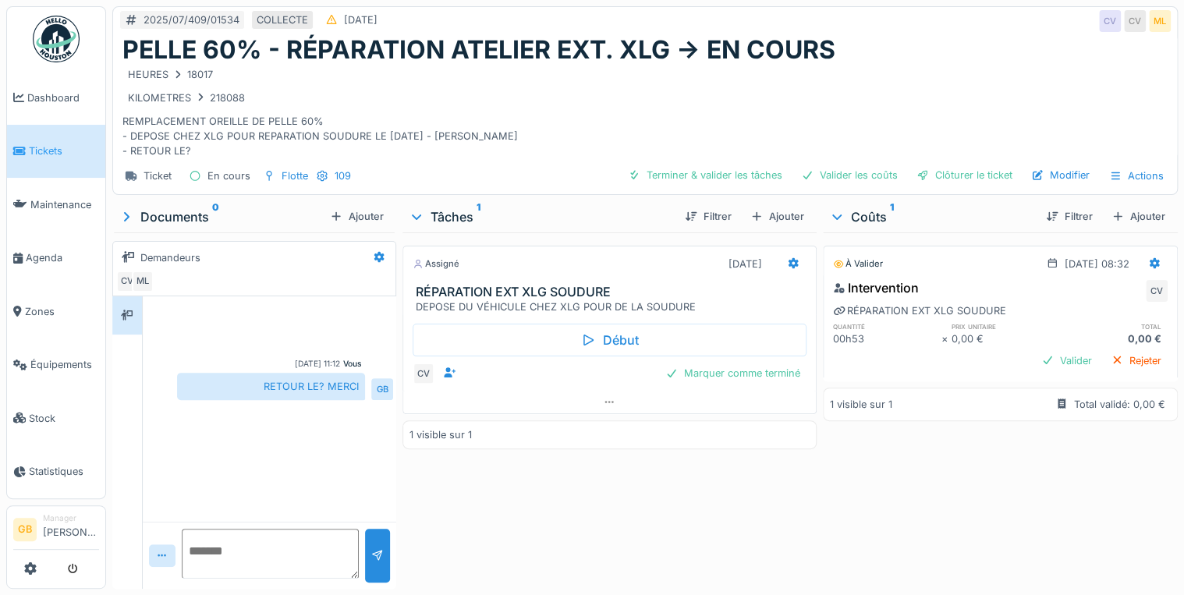
click at [48, 48] on img at bounding box center [56, 39] width 47 height 47
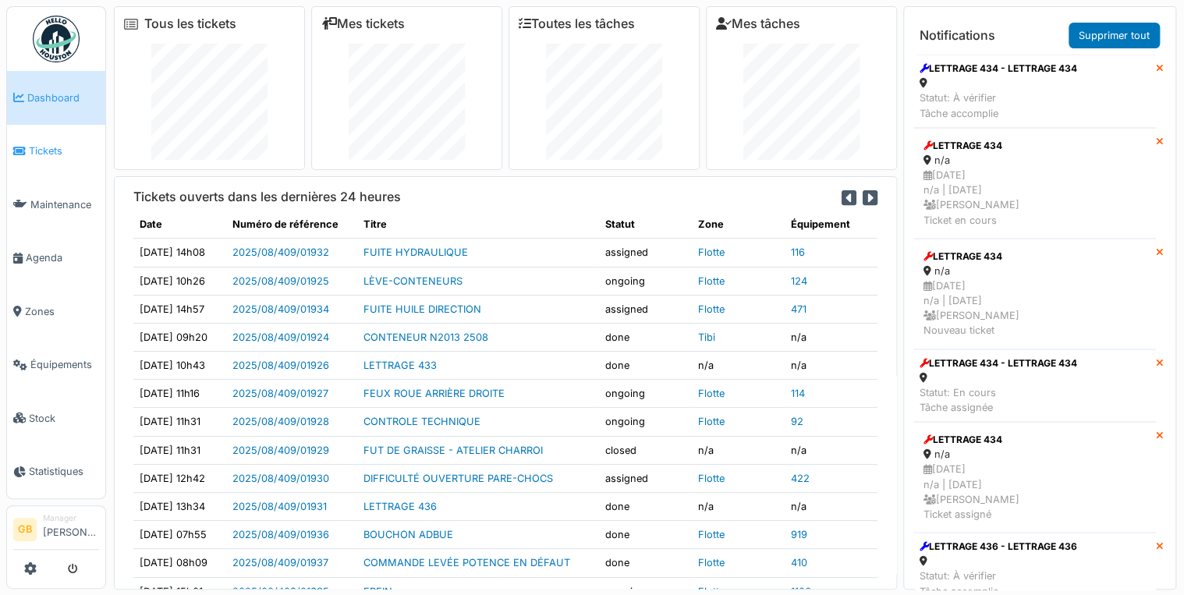
click at [59, 150] on span "Tickets" at bounding box center [64, 151] width 70 height 15
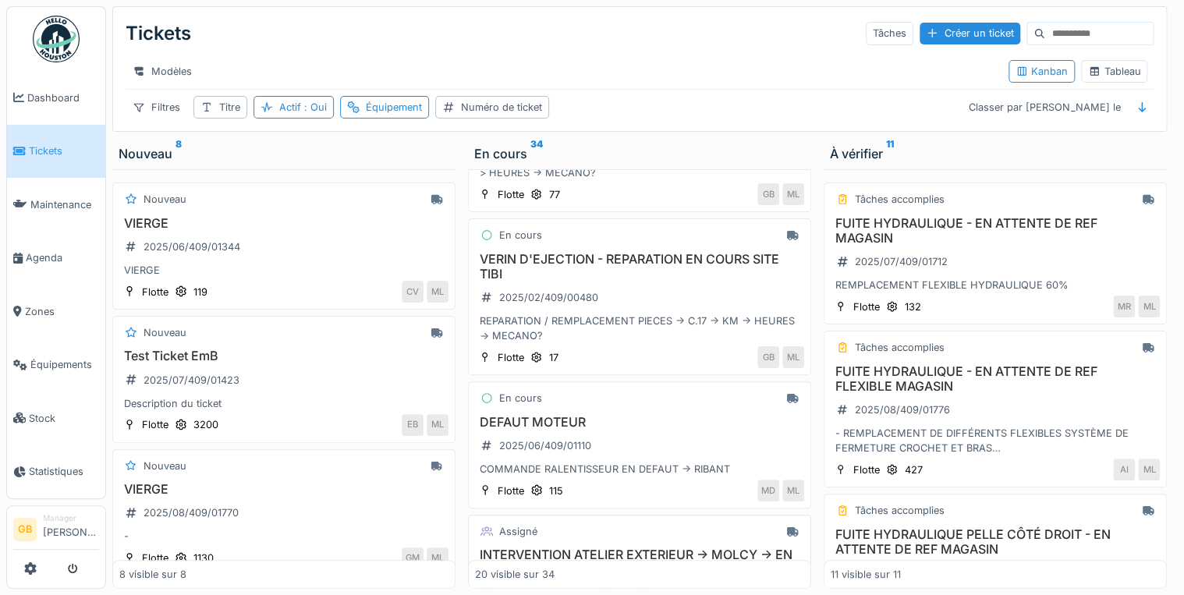
scroll to position [125, 0]
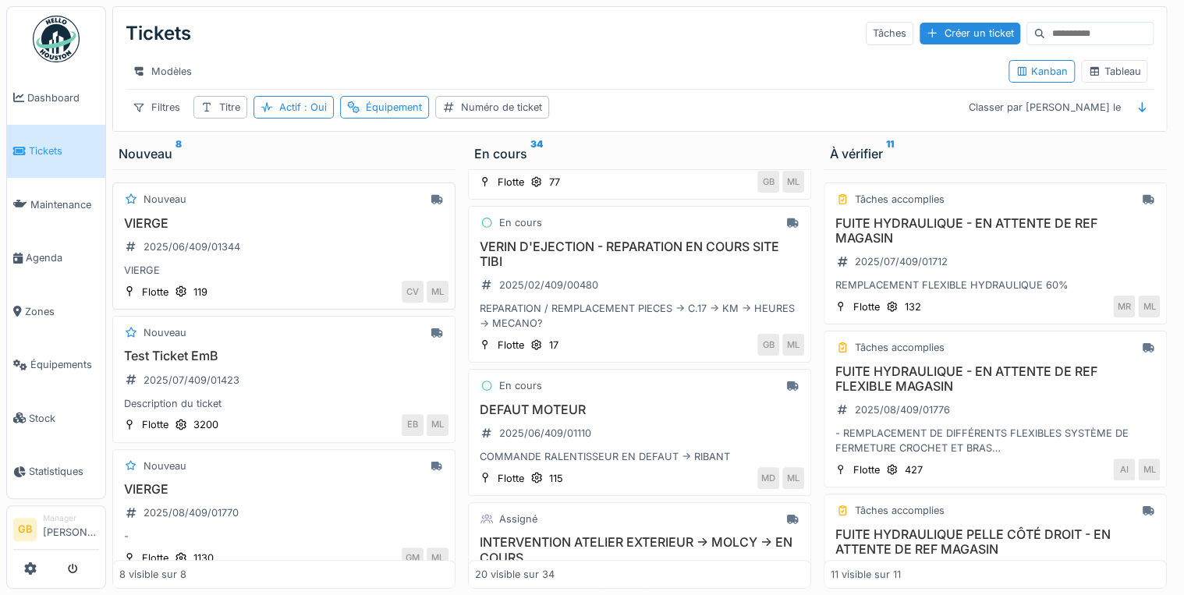
click at [145, 231] on h3 "VIERGE" at bounding box center [283, 223] width 329 height 15
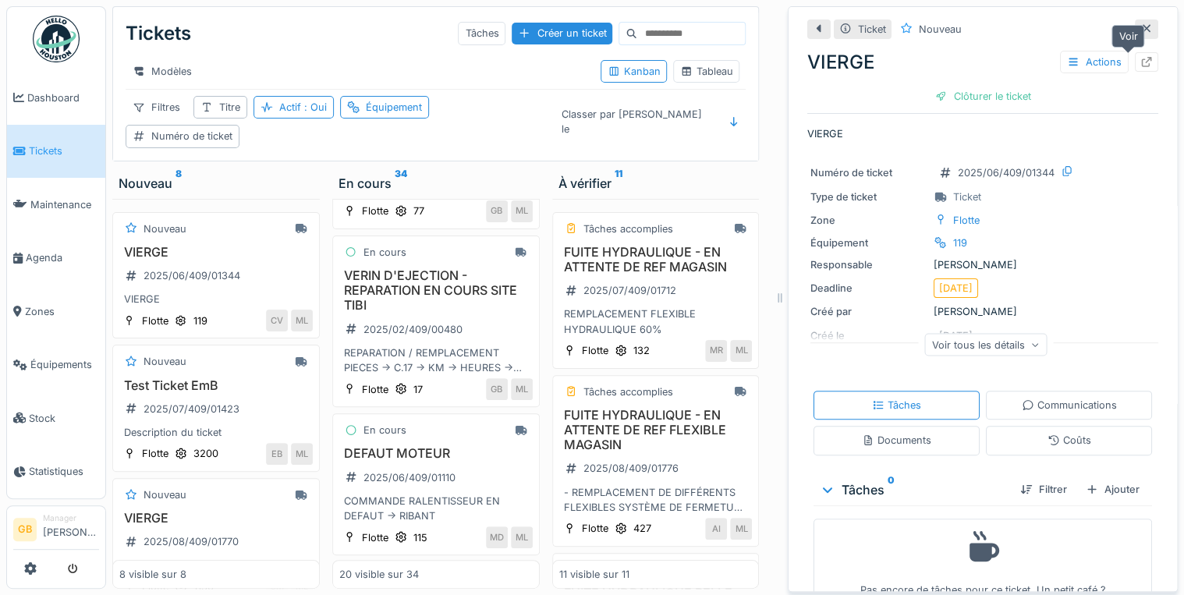
click at [1141, 62] on icon at bounding box center [1147, 62] width 12 height 10
click at [1141, 27] on icon at bounding box center [1147, 28] width 12 height 10
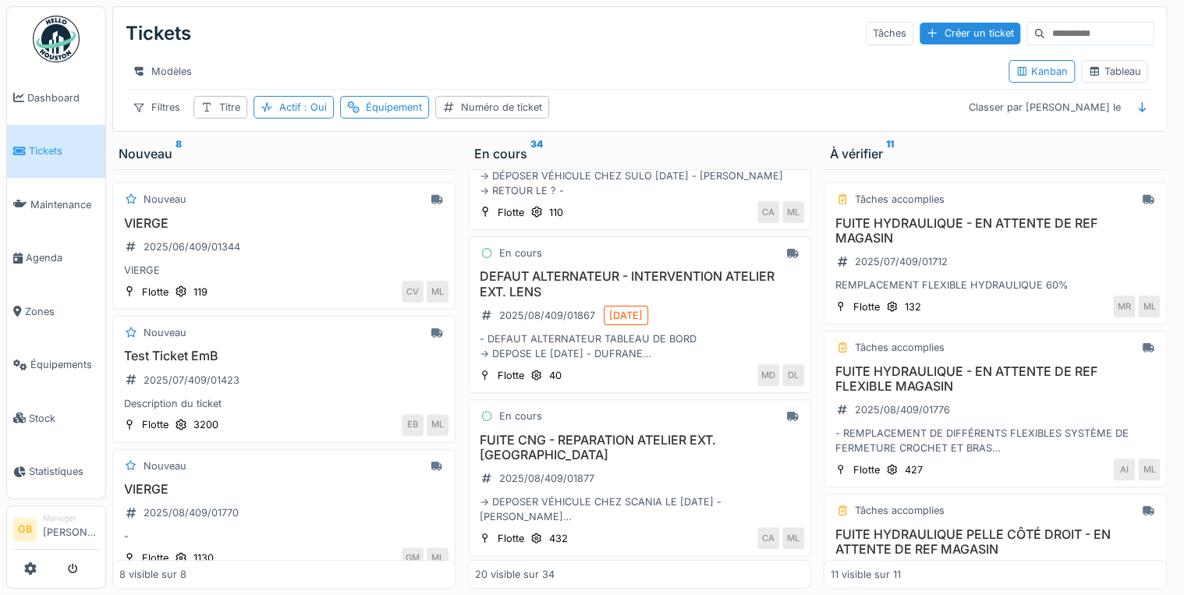
scroll to position [9, 0]
click at [43, 94] on span "Dashboard" at bounding box center [63, 98] width 72 height 15
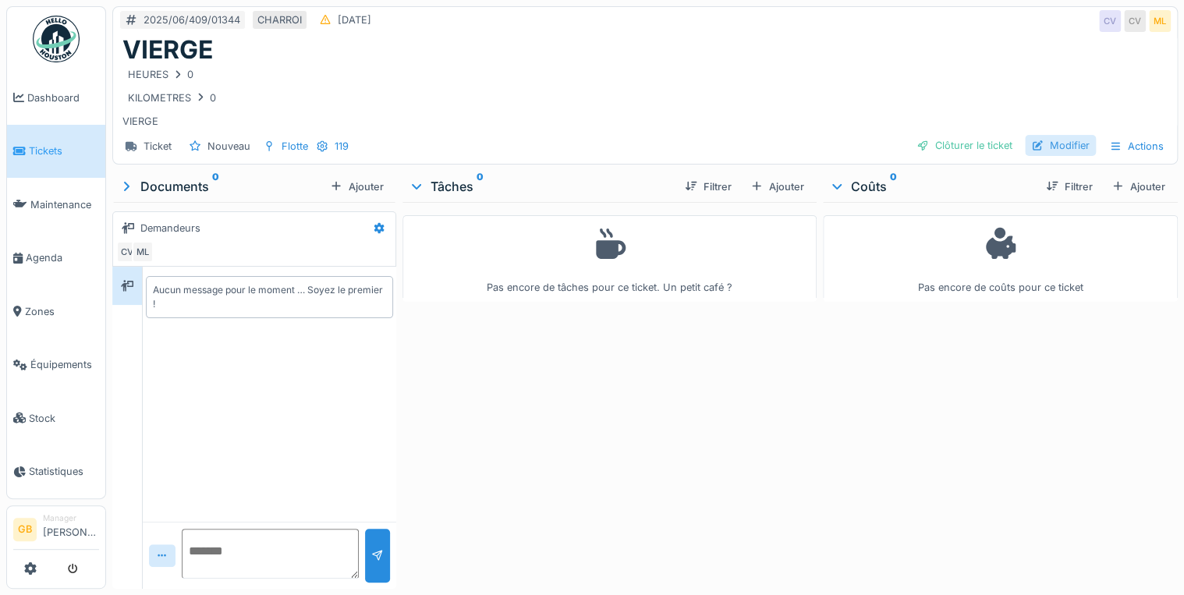
click at [1067, 142] on div "Modifier" at bounding box center [1060, 145] width 71 height 21
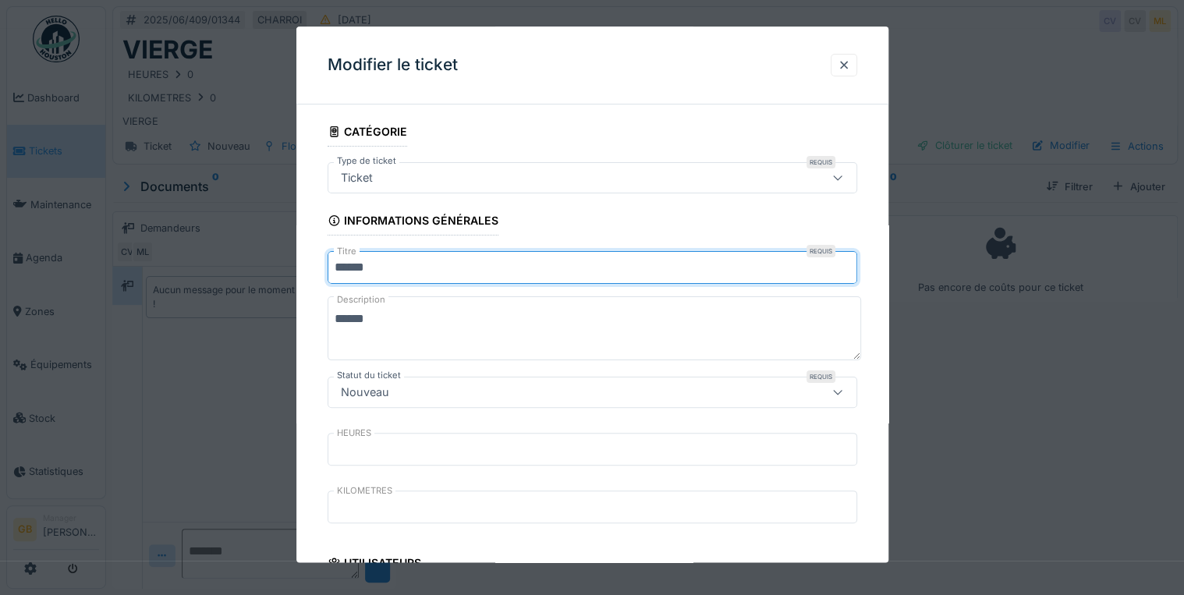
drag, startPoint x: 436, startPoint y: 268, endPoint x: 215, endPoint y: 278, distance: 221.8
click at [218, 278] on div "**********" at bounding box center [645, 297] width 1078 height 595
click at [384, 175] on div "Ticket" at bounding box center [561, 177] width 452 height 17
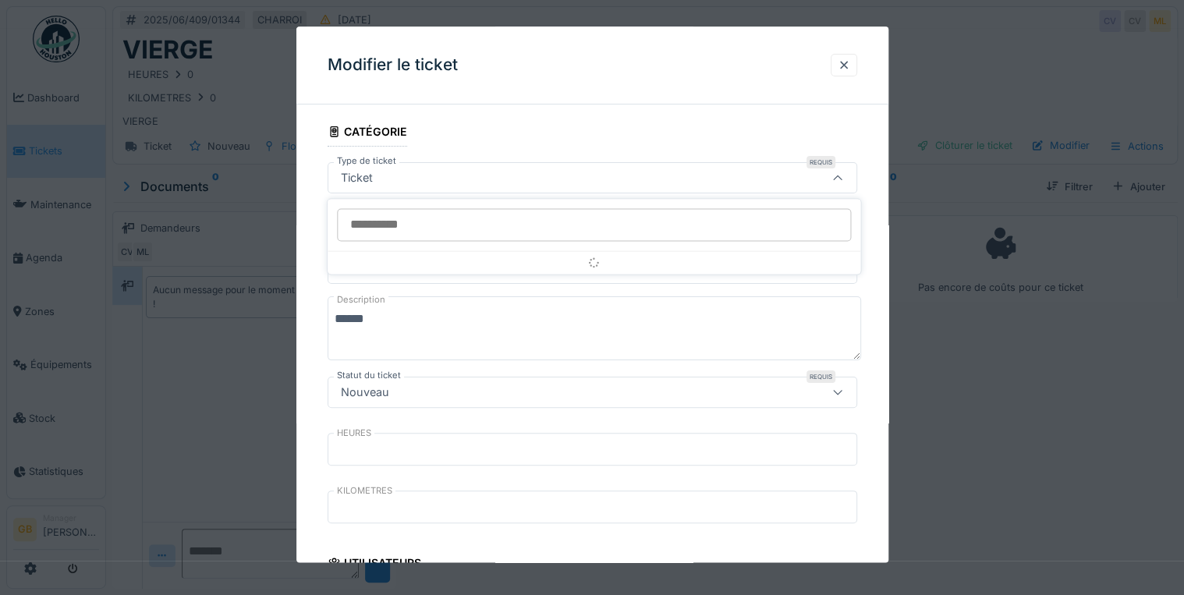
click at [384, 175] on div "Ticket" at bounding box center [561, 177] width 452 height 17
click at [404, 182] on div "Ticket" at bounding box center [561, 177] width 452 height 17
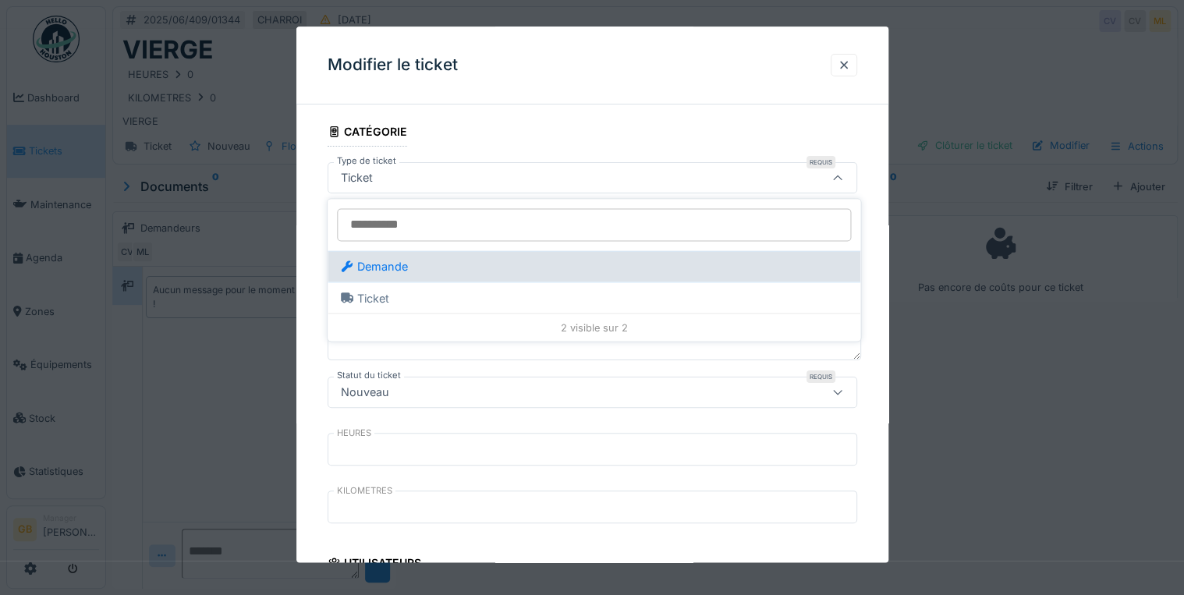
click at [396, 259] on div "Demande" at bounding box center [374, 266] width 68 height 17
type input "***"
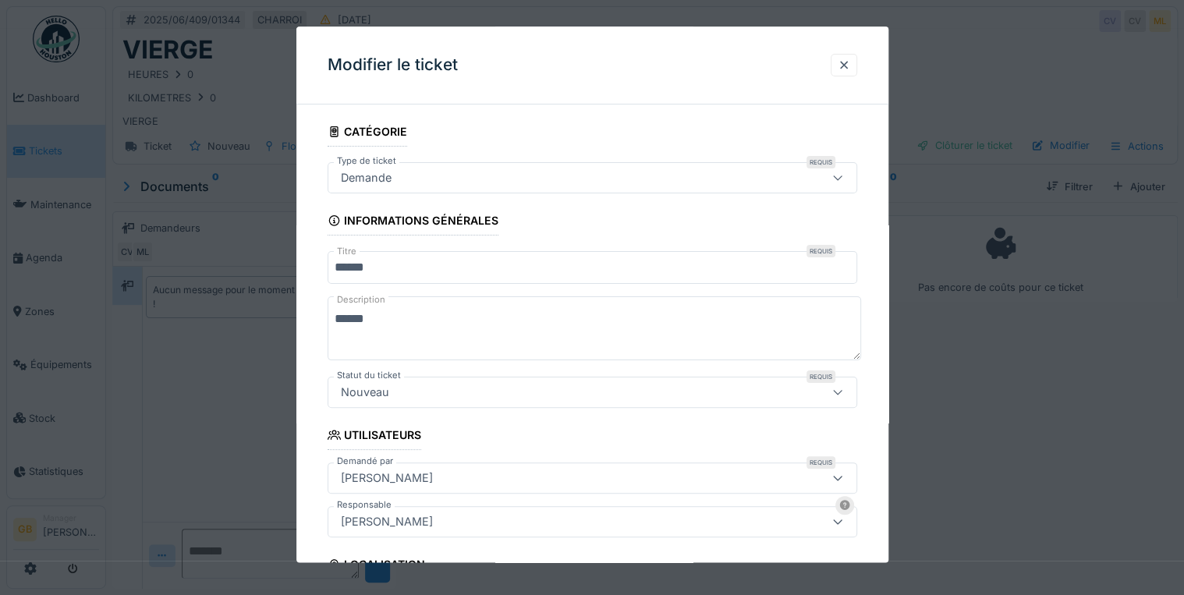
click at [391, 268] on input "******" at bounding box center [593, 268] width 530 height 33
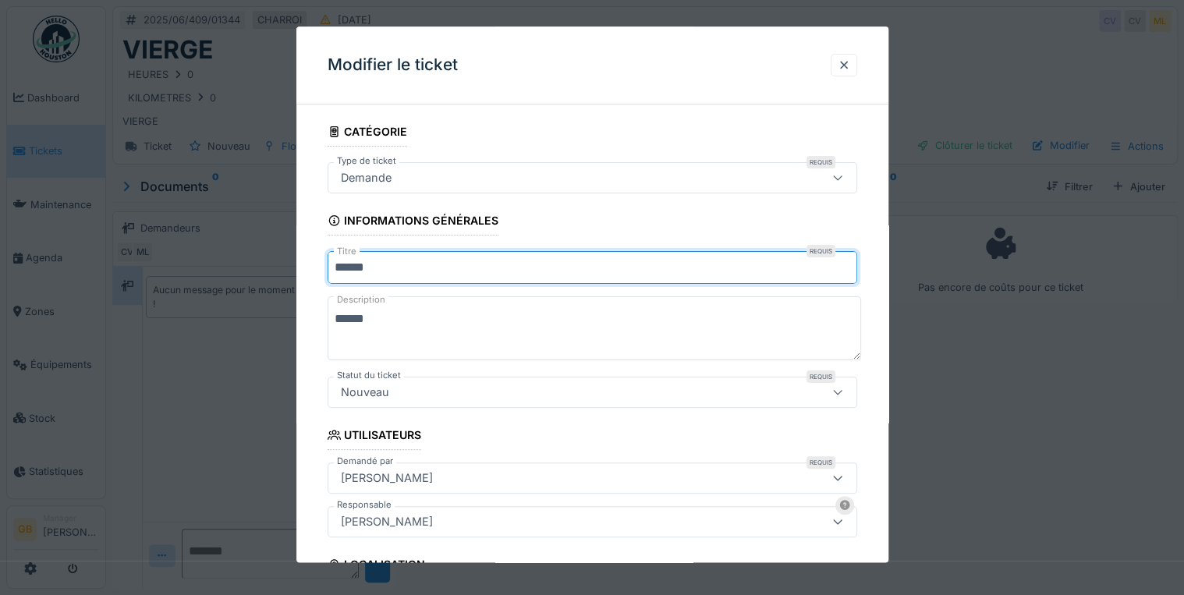
drag, startPoint x: 391, startPoint y: 268, endPoint x: 106, endPoint y: 247, distance: 285.6
click at [106, 247] on div "**********" at bounding box center [645, 297] width 1078 height 595
type input "*"
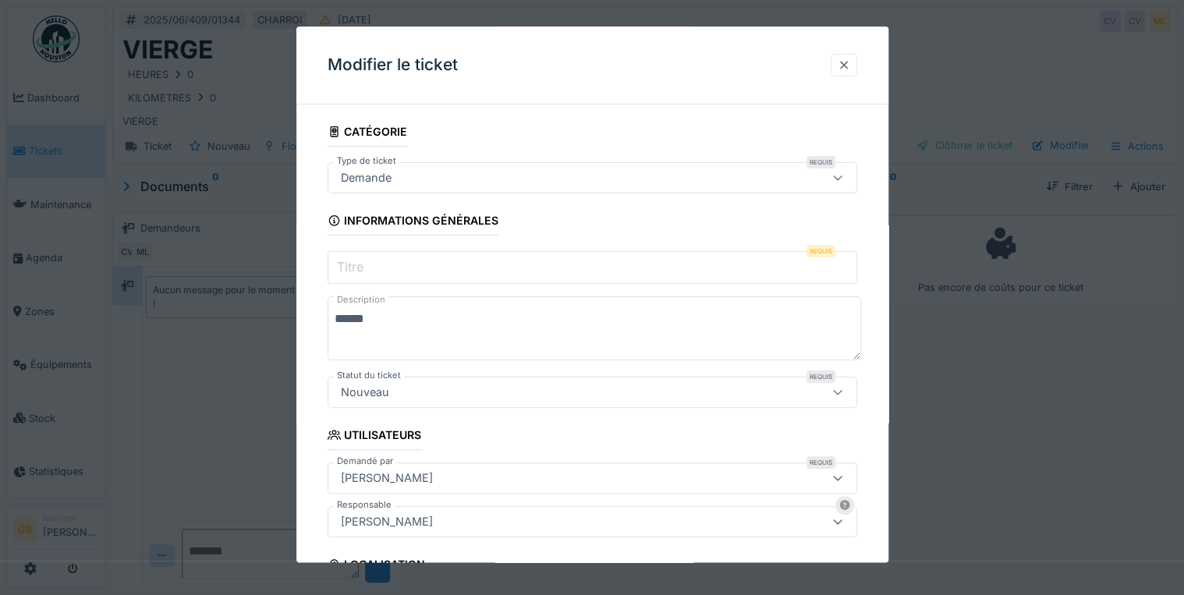
click at [843, 68] on div at bounding box center [844, 65] width 12 height 15
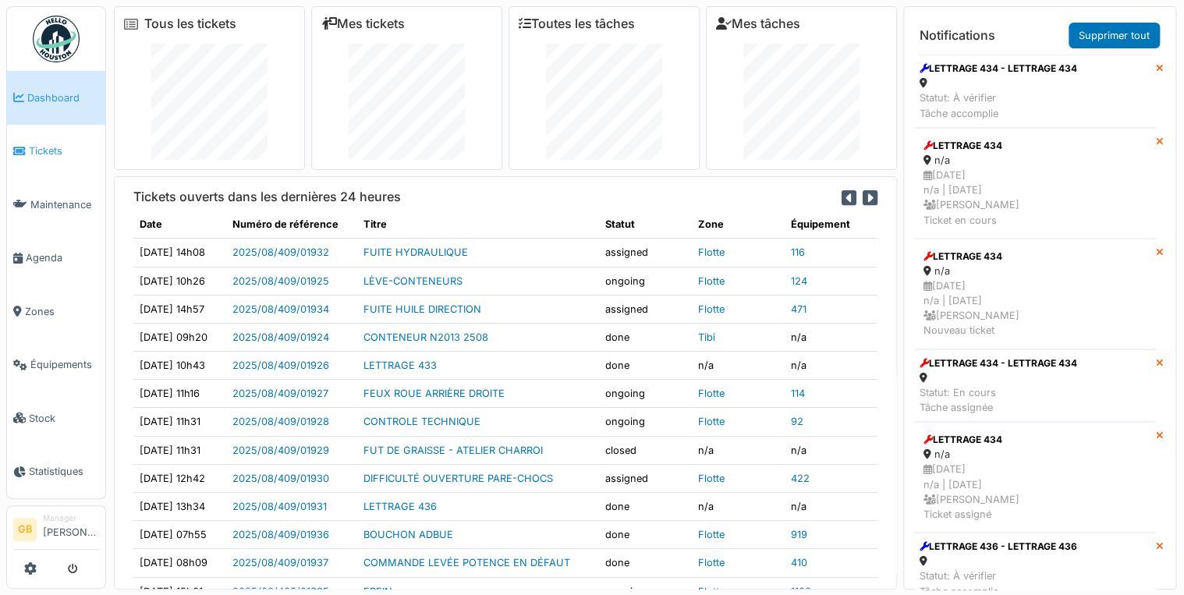
click at [35, 147] on span "Tickets" at bounding box center [64, 151] width 70 height 15
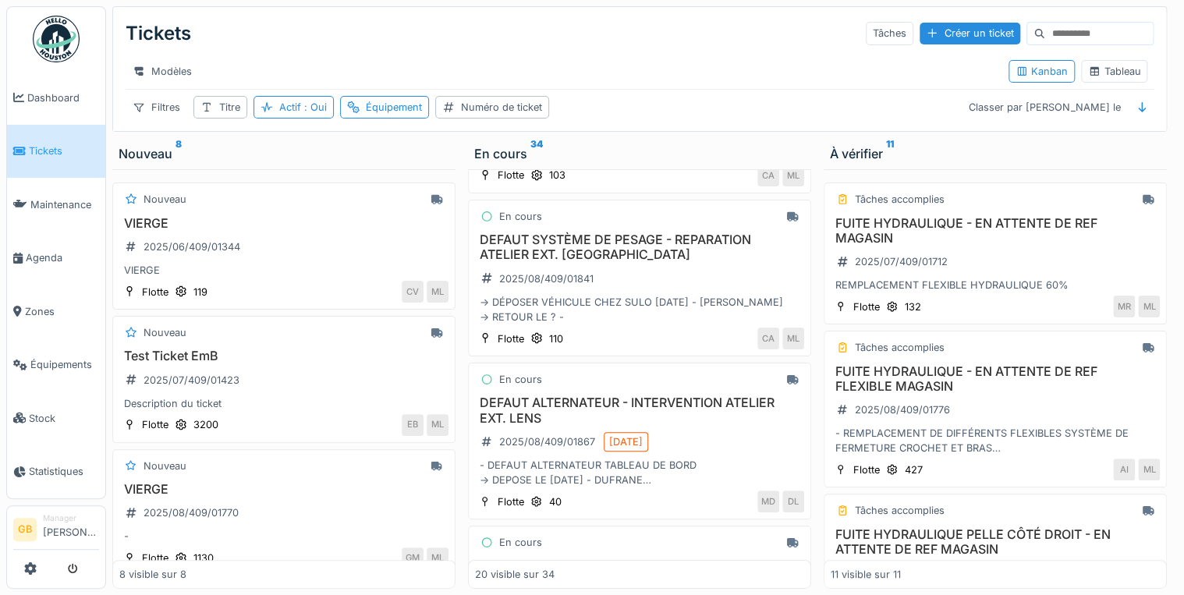
scroll to position [2689, 0]
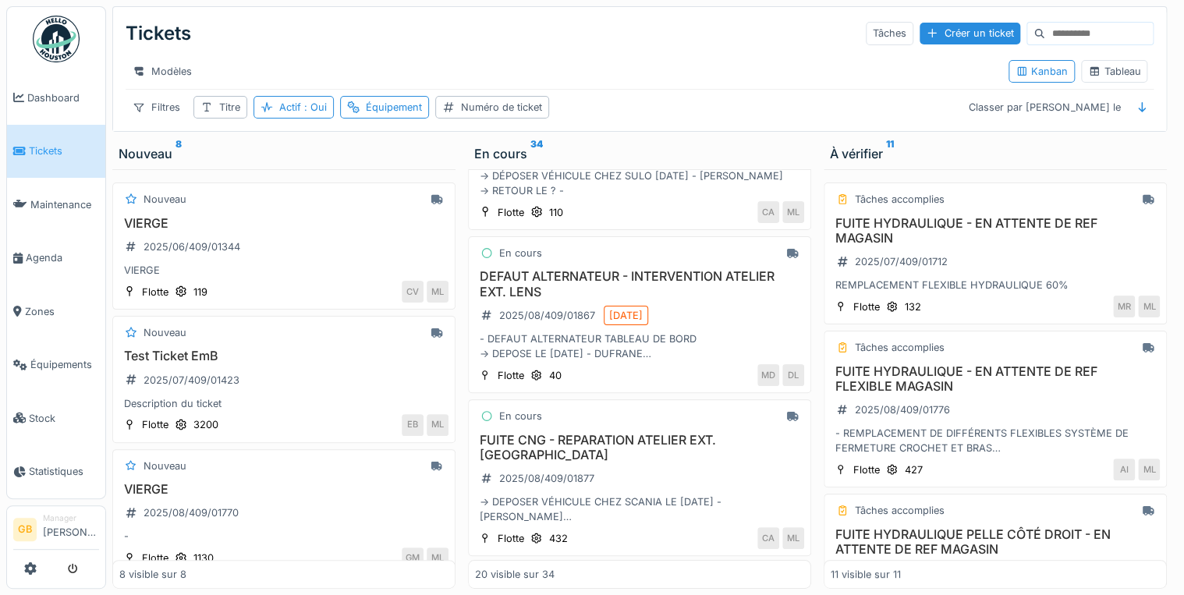
click at [623, 563] on div "Plus" at bounding box center [640, 574] width 34 height 23
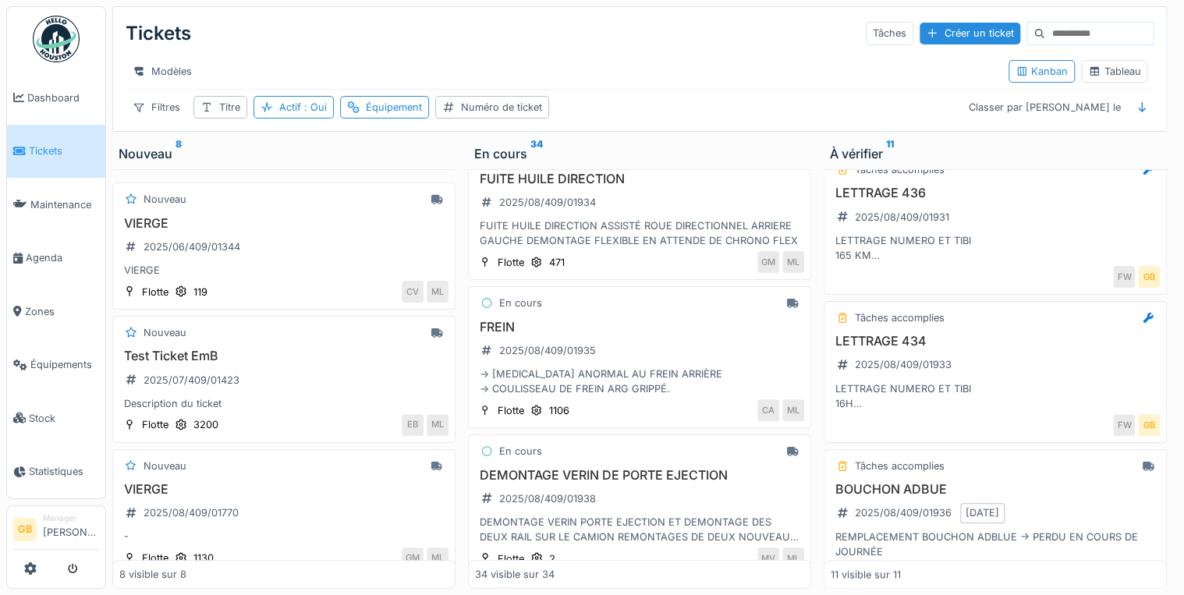
scroll to position [1141, 0]
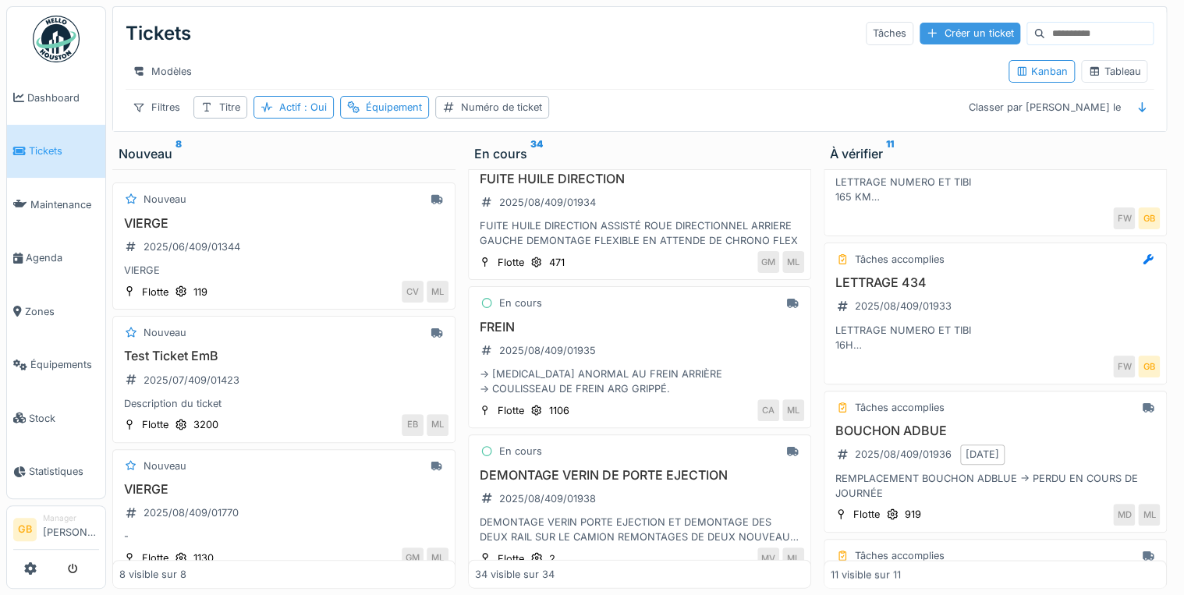
click at [937, 36] on div "Créer un ticket" at bounding box center [970, 33] width 101 height 21
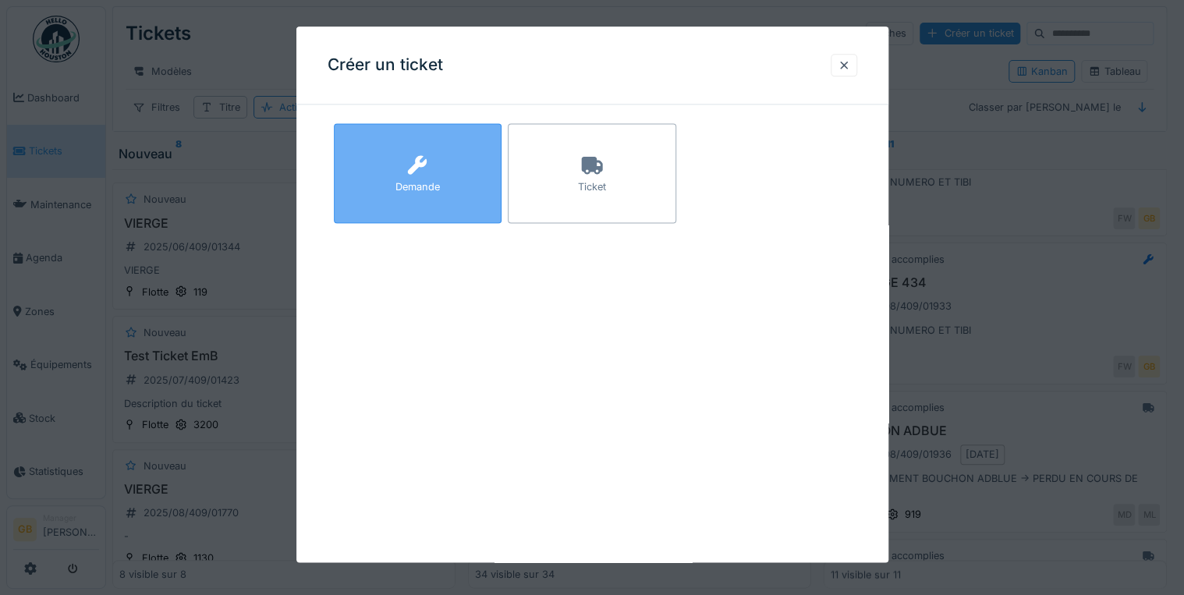
click at [396, 165] on div "Demande" at bounding box center [418, 173] width 169 height 100
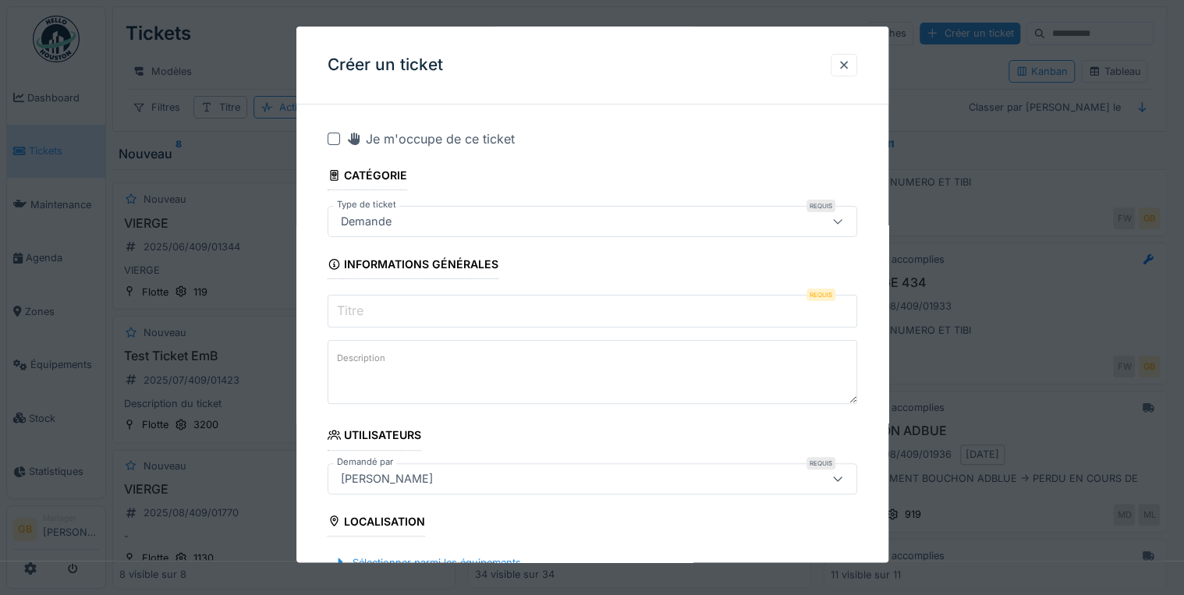
click at [573, 309] on input "Titre" at bounding box center [593, 312] width 530 height 33
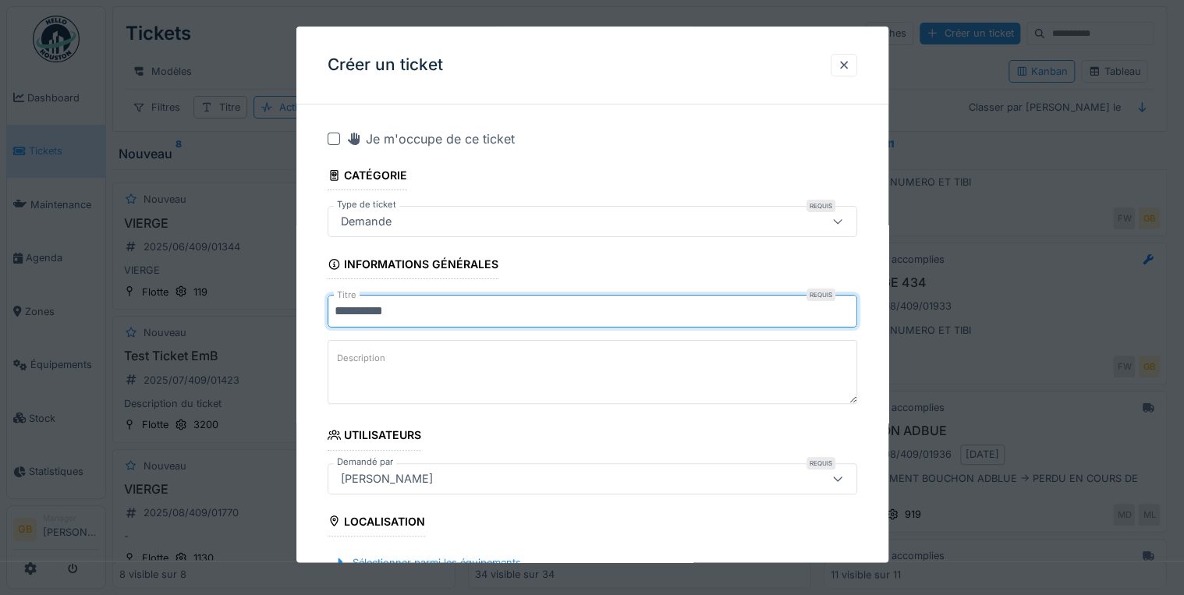
type input "**********"
